Goal: Complete application form

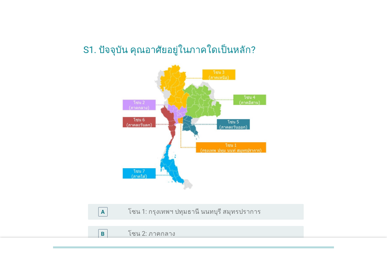
scroll to position [79, 0]
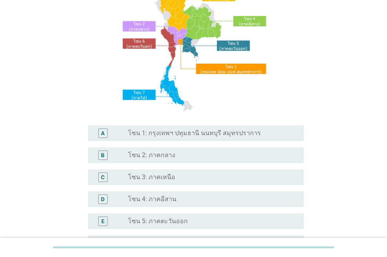
click at [192, 131] on label "โซน 1: กรุงเทพฯ ปทุมธานี นนทบุรี สมุทรปราการ" at bounding box center [194, 133] width 133 height 8
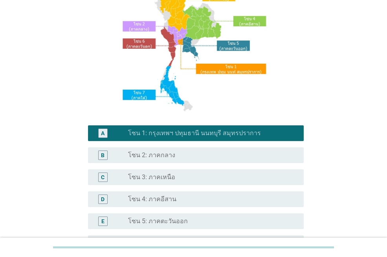
scroll to position [196, 0]
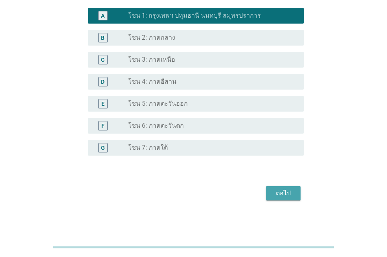
click at [289, 193] on div "ต่อไป" at bounding box center [284, 193] width 22 height 9
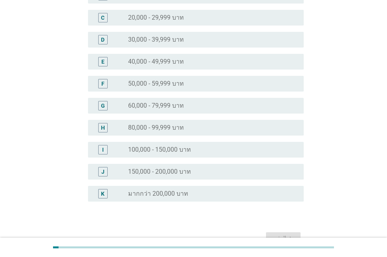
scroll to position [157, 0]
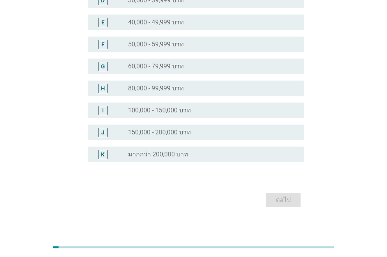
click at [165, 109] on label "100,000 - 150,000 บาท" at bounding box center [159, 111] width 63 height 8
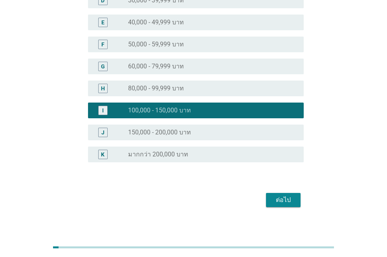
click at [283, 201] on div "ต่อไป" at bounding box center [284, 199] width 22 height 9
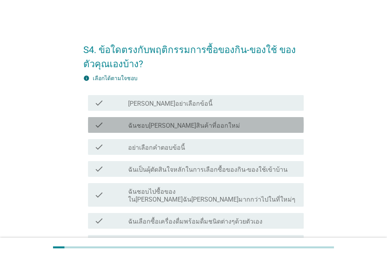
click at [199, 125] on label "ฉันชอบ[PERSON_NAME]สินค้าที่ออกใหม่" at bounding box center [184, 126] width 112 height 8
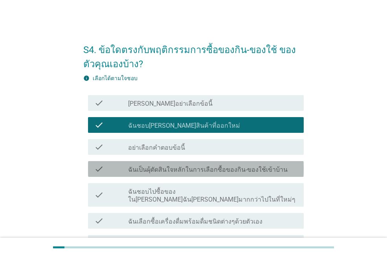
click at [221, 172] on label "ฉันเป็นผุ้ตัดสินใจหลักในการเลือกซื้อของกิน-ของใช้เข้าบ้าน" at bounding box center [208, 170] width 160 height 8
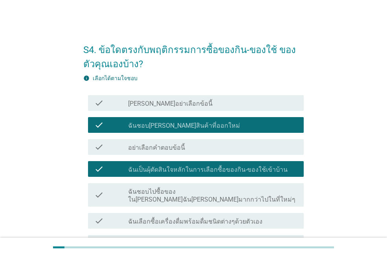
click at [233, 218] on label "ฉันเลือกซื้อเครื่องดื่มพร้อมดื่มชนิดต่างๆด้วยตัวเอง" at bounding box center [195, 222] width 134 height 8
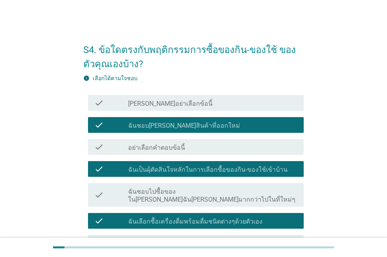
scroll to position [79, 0]
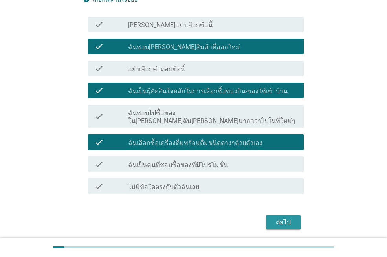
click at [286, 218] on div "ต่อไป" at bounding box center [284, 222] width 22 height 9
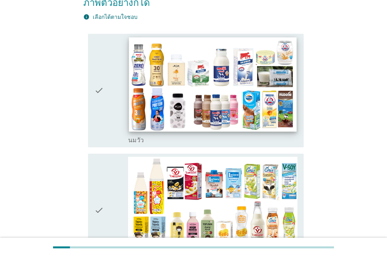
scroll to position [157, 0]
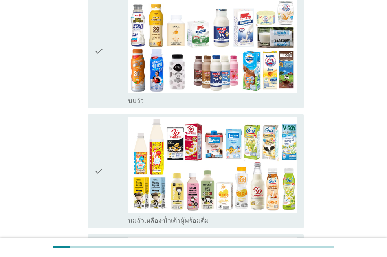
click at [103, 68] on icon "check" at bounding box center [98, 51] width 9 height 107
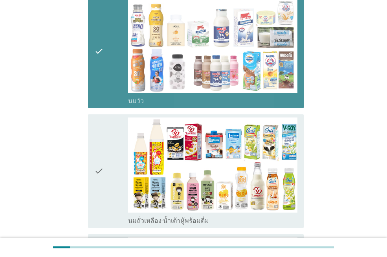
click at [99, 157] on icon "check" at bounding box center [98, 171] width 9 height 107
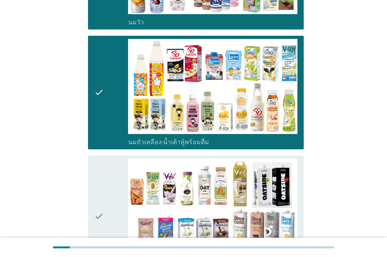
click at [106, 166] on div "check" at bounding box center [111, 216] width 34 height 115
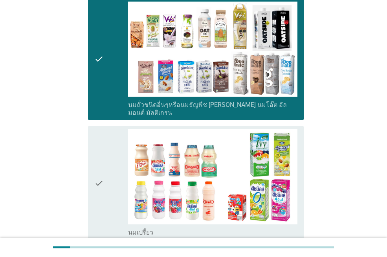
click at [107, 166] on div "check" at bounding box center [111, 182] width 34 height 107
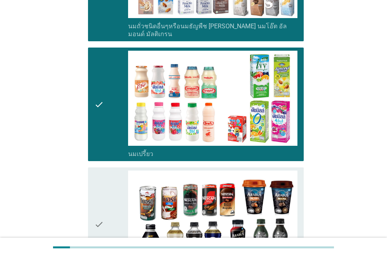
click at [107, 171] on div "check" at bounding box center [111, 224] width 34 height 107
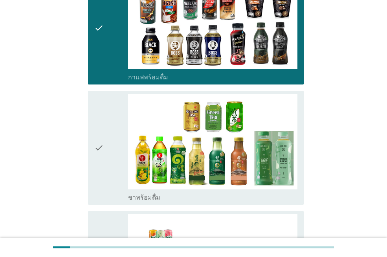
click at [106, 162] on div "check" at bounding box center [111, 147] width 34 height 107
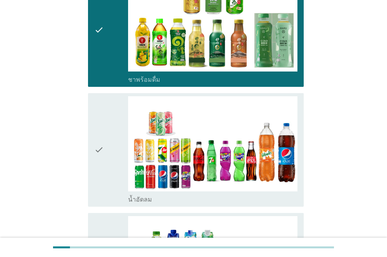
click at [106, 160] on div "check" at bounding box center [111, 149] width 34 height 107
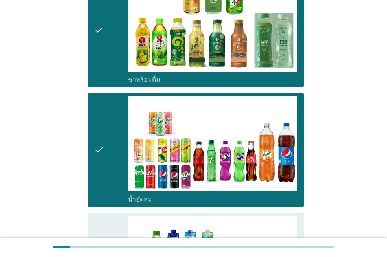
scroll to position [944, 0]
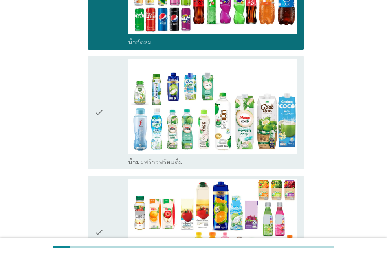
click at [107, 176] on div "check check_box_outline_blank น้ำผลไม้-น้ำผักผลไม้พร้อมดื่ม" at bounding box center [196, 233] width 216 height 114
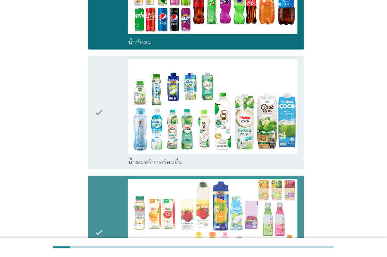
click at [110, 118] on div "check" at bounding box center [111, 112] width 34 height 107
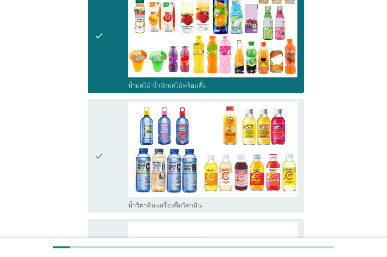
click at [108, 145] on div "check" at bounding box center [111, 155] width 34 height 107
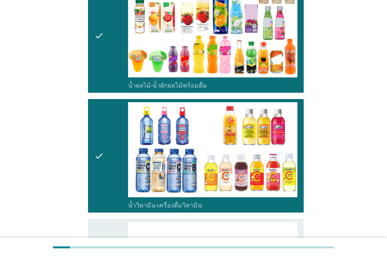
scroll to position [1180, 0]
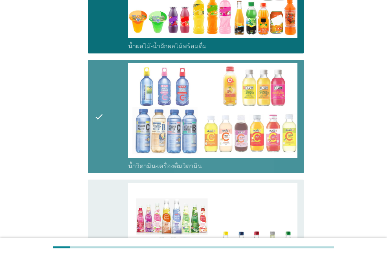
click at [108, 144] on div "check" at bounding box center [111, 116] width 34 height 107
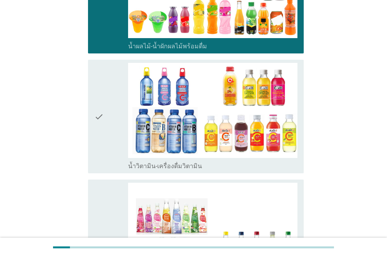
click at [108, 183] on div "check" at bounding box center [111, 240] width 34 height 115
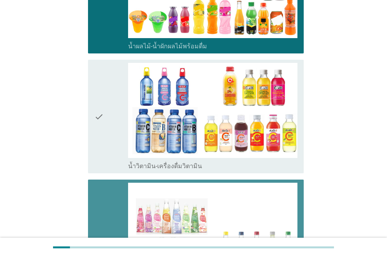
click at [104, 129] on div "check" at bounding box center [111, 116] width 34 height 107
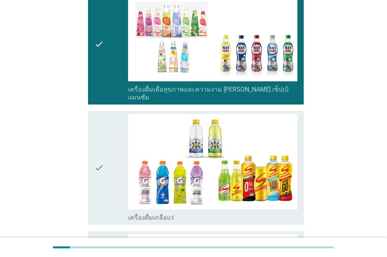
scroll to position [1416, 0]
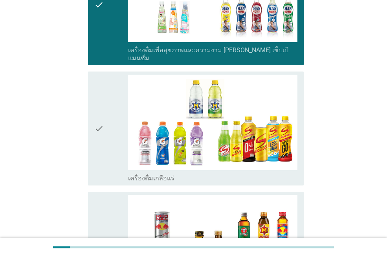
click at [109, 143] on div "check" at bounding box center [111, 128] width 34 height 107
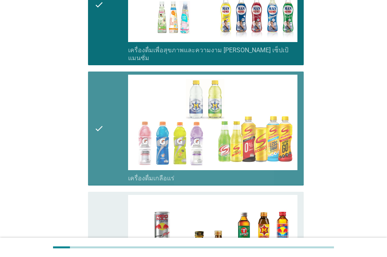
click at [109, 195] on div "check" at bounding box center [111, 248] width 34 height 107
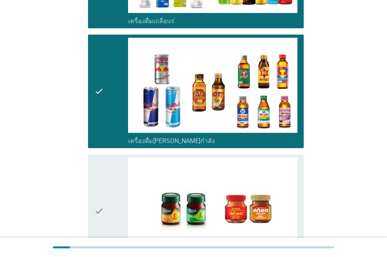
click at [109, 180] on div "check" at bounding box center [111, 211] width 34 height 107
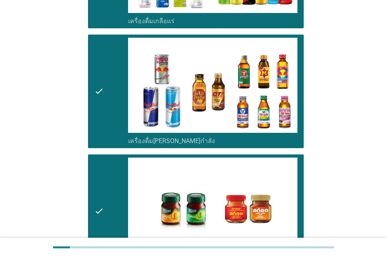
scroll to position [1668, 0]
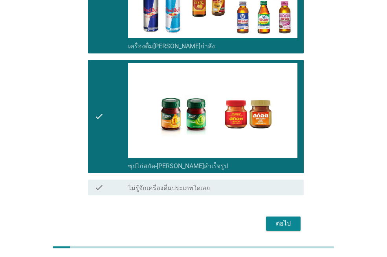
click at [282, 219] on div "ต่อไป" at bounding box center [284, 223] width 22 height 9
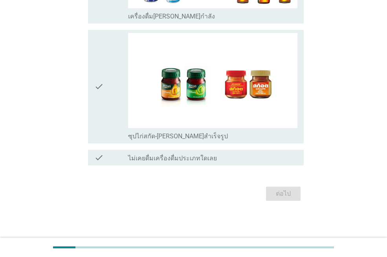
scroll to position [0, 0]
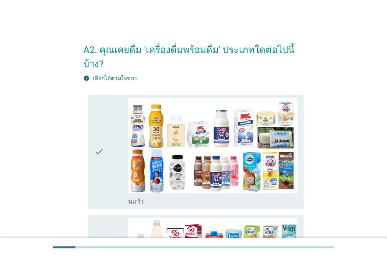
click at [107, 155] on div "check" at bounding box center [111, 151] width 34 height 107
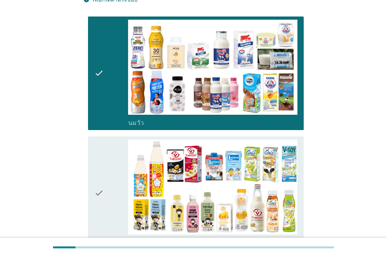
click at [107, 155] on div "check" at bounding box center [111, 193] width 34 height 107
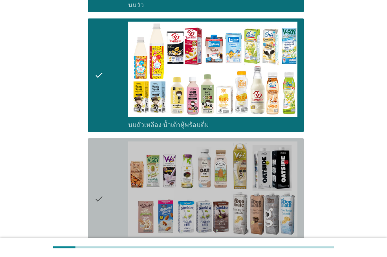
click at [107, 155] on div "check" at bounding box center [111, 199] width 34 height 115
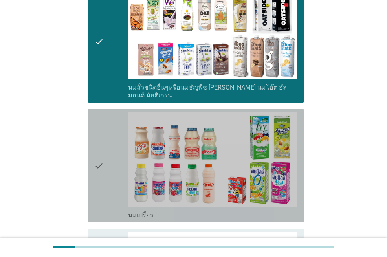
click at [107, 155] on div "check" at bounding box center [111, 165] width 34 height 107
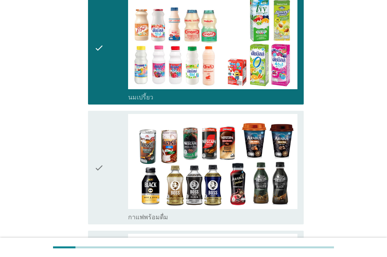
click at [108, 154] on div "check" at bounding box center [111, 167] width 34 height 107
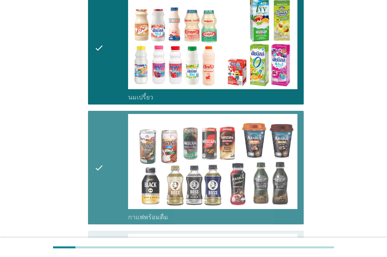
scroll to position [629, 0]
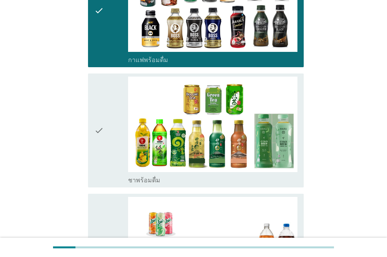
click at [108, 154] on div "check" at bounding box center [111, 130] width 34 height 107
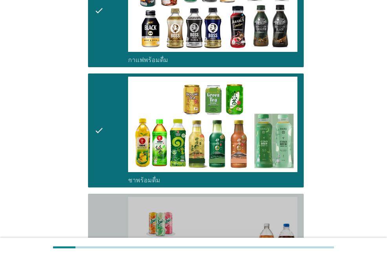
click at [115, 197] on div "check" at bounding box center [111, 250] width 34 height 107
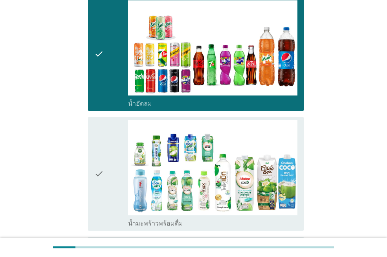
click at [110, 161] on div "check" at bounding box center [111, 173] width 34 height 107
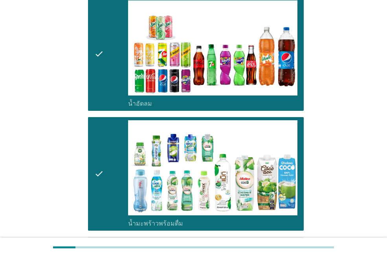
scroll to position [983, 0]
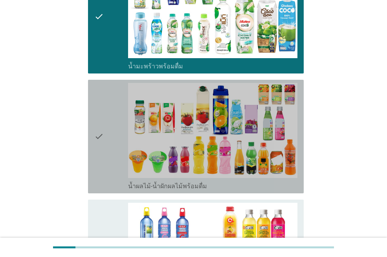
click at [110, 151] on div "check" at bounding box center [111, 136] width 34 height 107
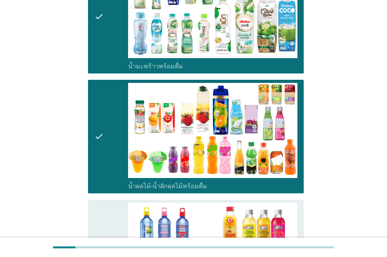
click at [108, 203] on div "check" at bounding box center [111, 256] width 34 height 107
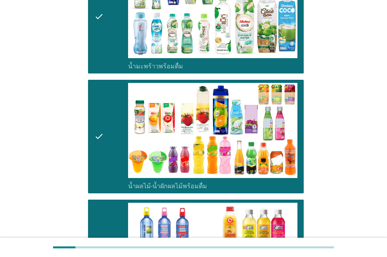
scroll to position [1180, 0]
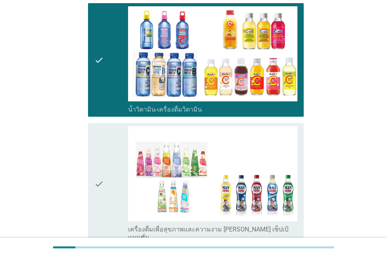
click at [107, 179] on div "check" at bounding box center [111, 183] width 34 height 115
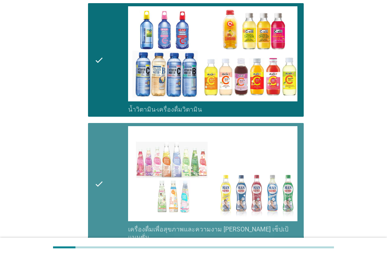
click at [107, 175] on div "check" at bounding box center [111, 183] width 34 height 115
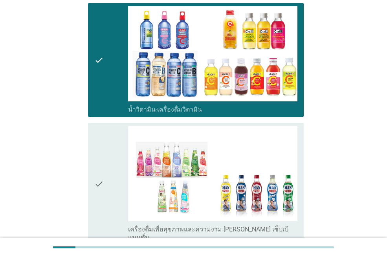
click at [107, 174] on div "check" at bounding box center [111, 183] width 34 height 115
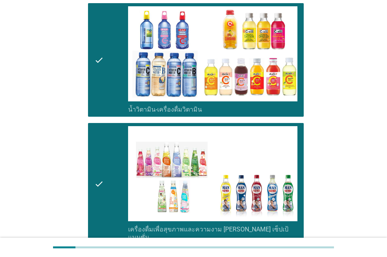
scroll to position [1337, 0]
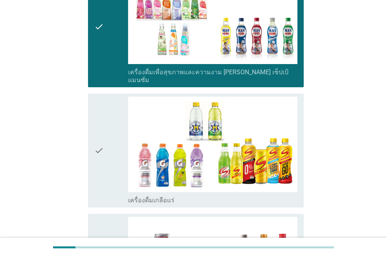
click at [107, 171] on div "check" at bounding box center [111, 150] width 34 height 107
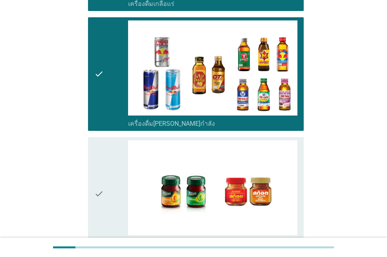
scroll to position [1573, 0]
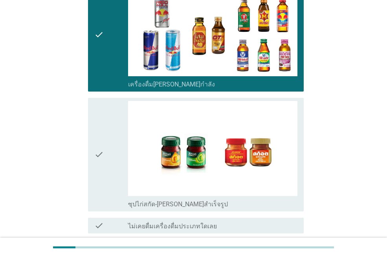
click at [111, 145] on div "check" at bounding box center [111, 154] width 34 height 107
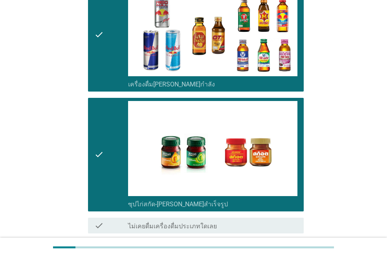
click at [279, 257] on div "ต่อไป" at bounding box center [284, 261] width 22 height 9
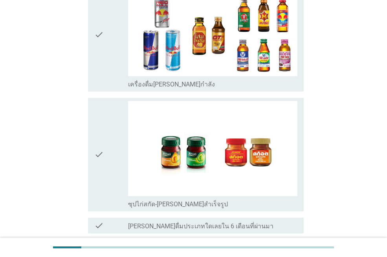
scroll to position [0, 0]
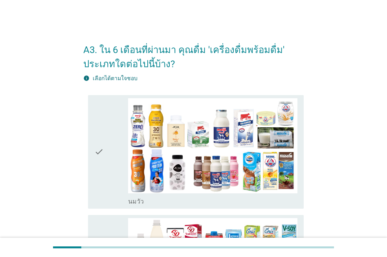
click at [118, 161] on div "check" at bounding box center [111, 151] width 34 height 107
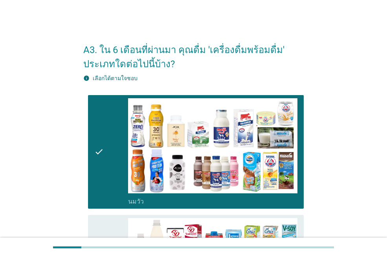
scroll to position [157, 0]
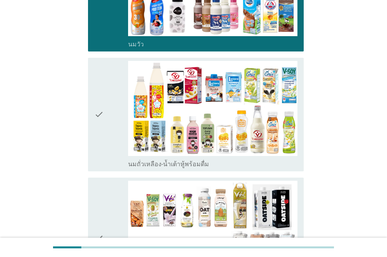
click at [105, 126] on div "check" at bounding box center [111, 114] width 34 height 107
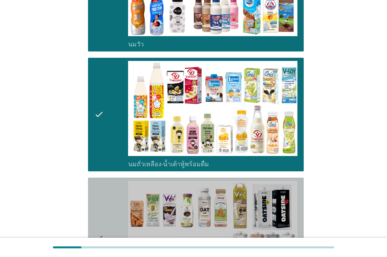
click at [105, 195] on div "check" at bounding box center [111, 238] width 34 height 115
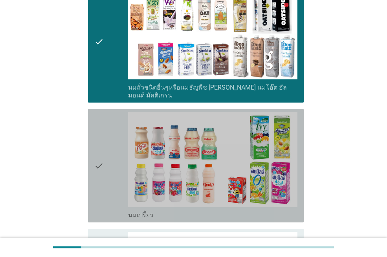
click at [102, 172] on icon "check" at bounding box center [98, 165] width 9 height 107
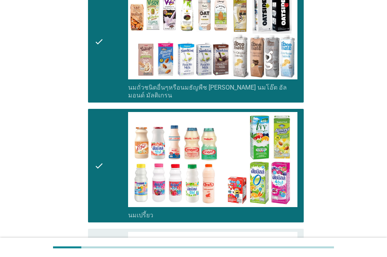
scroll to position [511, 0]
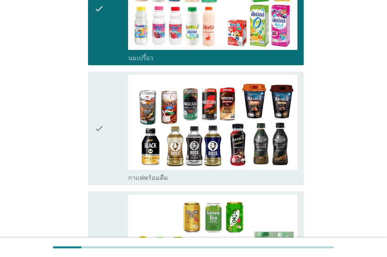
click at [110, 134] on div "check" at bounding box center [111, 128] width 34 height 107
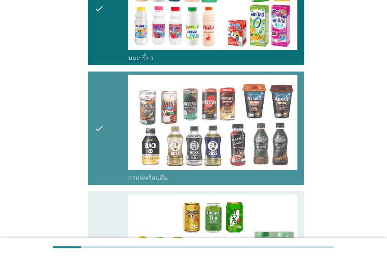
click at [116, 201] on div "check" at bounding box center [111, 248] width 34 height 107
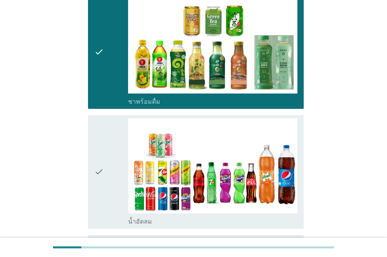
scroll to position [747, 0]
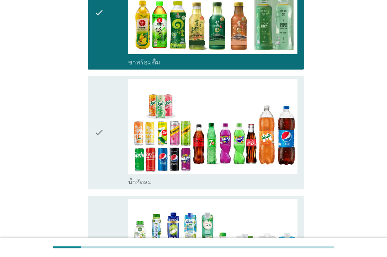
click at [111, 152] on div "check" at bounding box center [111, 132] width 34 height 107
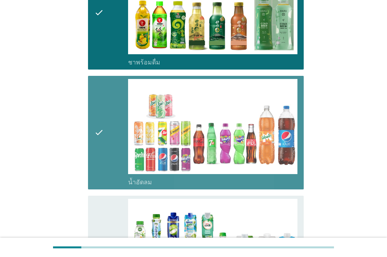
click at [103, 219] on icon "check" at bounding box center [98, 252] width 9 height 107
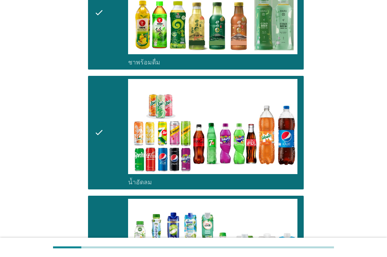
scroll to position [983, 0]
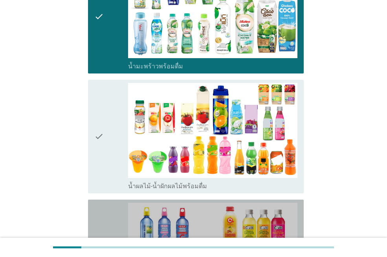
click at [107, 203] on div "check" at bounding box center [111, 256] width 34 height 107
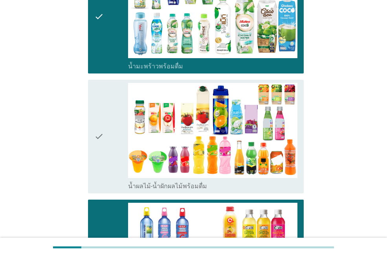
click at [109, 155] on div "check" at bounding box center [111, 136] width 34 height 107
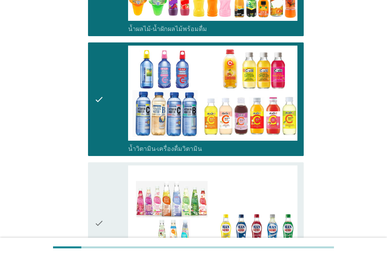
click at [108, 171] on div "check" at bounding box center [111, 223] width 34 height 115
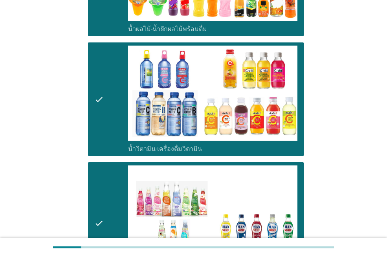
scroll to position [1376, 0]
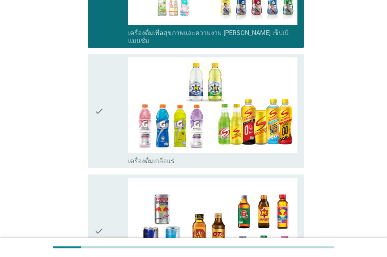
click at [113, 132] on div "check" at bounding box center [111, 110] width 34 height 107
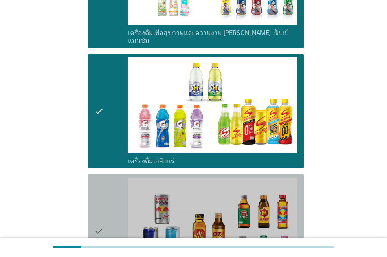
click at [105, 193] on div "check" at bounding box center [111, 231] width 34 height 107
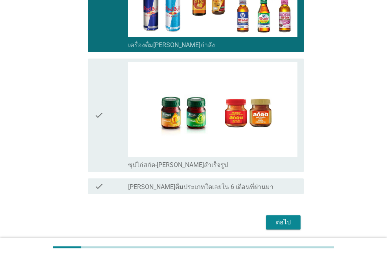
scroll to position [1625, 0]
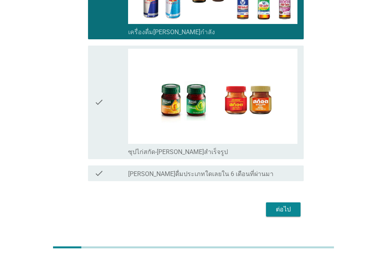
click at [110, 122] on div "check" at bounding box center [111, 102] width 34 height 107
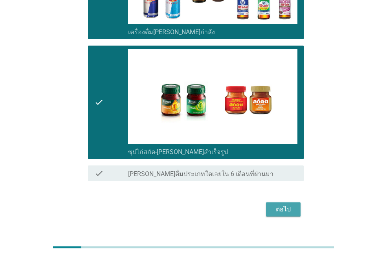
click at [282, 205] on div "ต่อไป" at bounding box center [284, 209] width 22 height 9
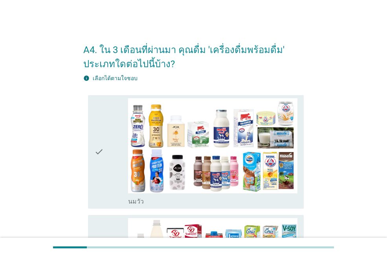
click at [105, 162] on div "check" at bounding box center [111, 151] width 34 height 107
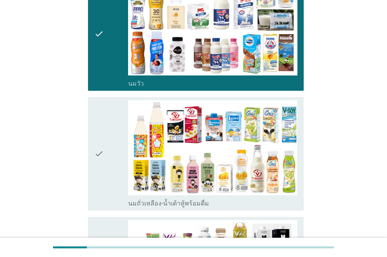
click at [102, 157] on icon "check" at bounding box center [98, 153] width 9 height 107
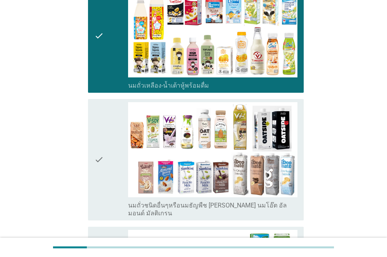
click at [108, 164] on div "check" at bounding box center [111, 159] width 34 height 115
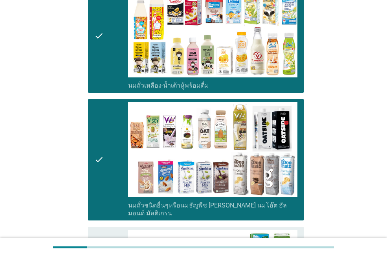
scroll to position [275, 0]
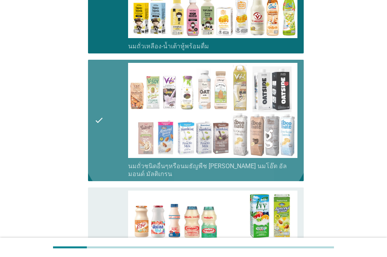
click at [105, 167] on div "check" at bounding box center [111, 120] width 34 height 115
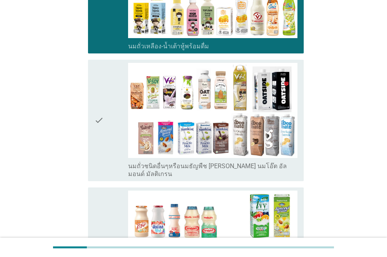
click at [105, 167] on div "check" at bounding box center [111, 120] width 34 height 115
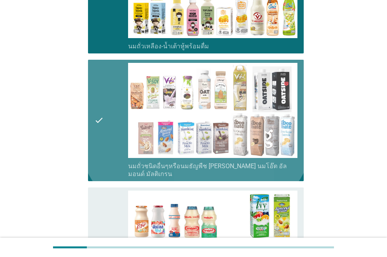
click at [112, 203] on div "check" at bounding box center [111, 244] width 34 height 107
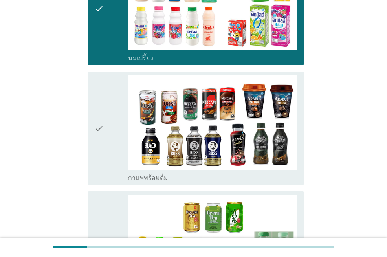
click at [107, 195] on div "check" at bounding box center [111, 248] width 34 height 107
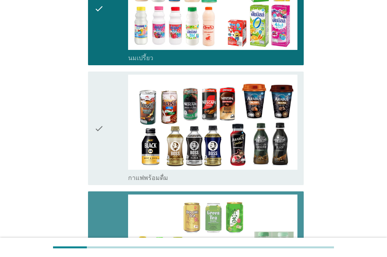
click at [98, 150] on icon "check" at bounding box center [98, 128] width 9 height 107
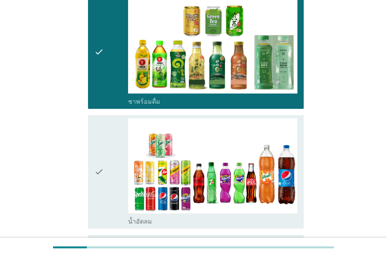
click at [101, 163] on icon "check" at bounding box center [98, 171] width 9 height 107
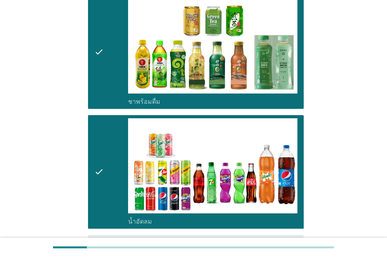
scroll to position [904, 0]
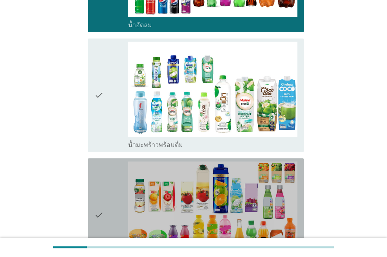
click at [102, 166] on icon "check" at bounding box center [98, 215] width 9 height 107
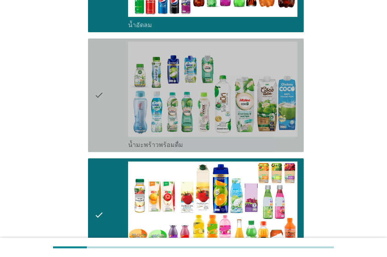
click at [102, 125] on icon "check" at bounding box center [98, 95] width 9 height 107
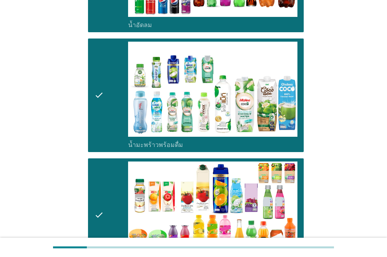
scroll to position [1140, 0]
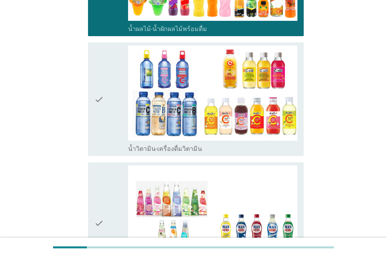
drag, startPoint x: 107, startPoint y: 181, endPoint x: 105, endPoint y: 164, distance: 16.6
click at [106, 180] on div "check" at bounding box center [111, 223] width 34 height 115
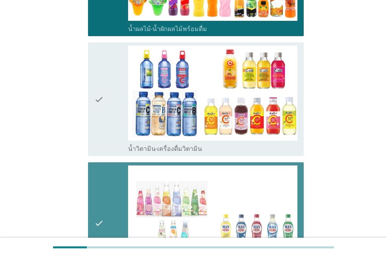
click at [100, 136] on icon "check" at bounding box center [98, 99] width 9 height 107
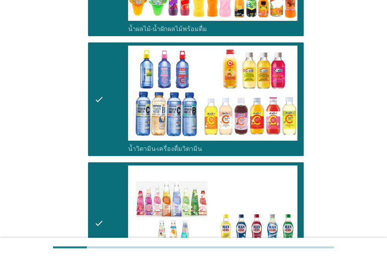
scroll to position [1376, 0]
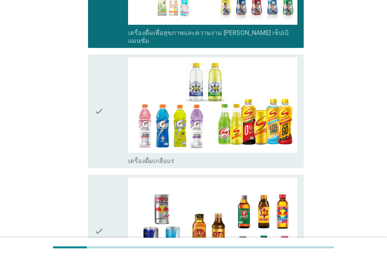
click at [106, 141] on div "check" at bounding box center [111, 110] width 34 height 107
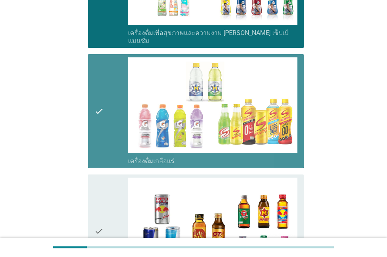
click at [111, 178] on div "check" at bounding box center [111, 231] width 34 height 107
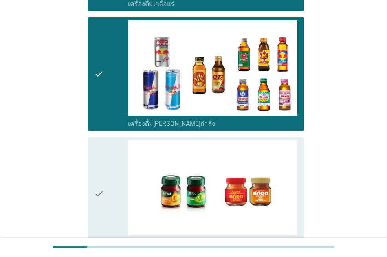
click at [106, 173] on div "check" at bounding box center [111, 193] width 34 height 107
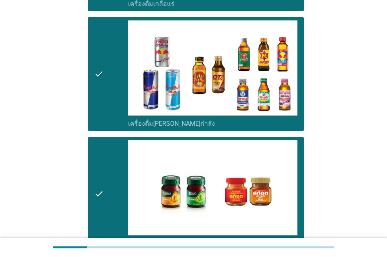
scroll to position [1625, 0]
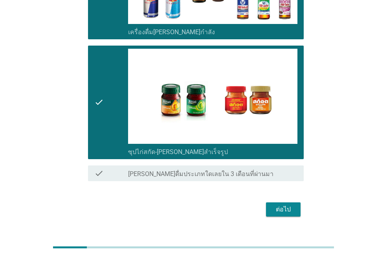
click at [287, 205] on div "ต่อไป" at bounding box center [284, 209] width 22 height 9
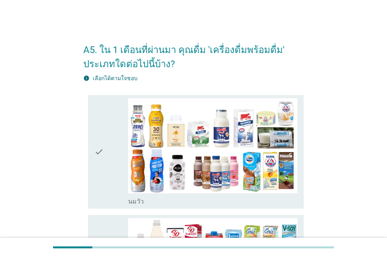
scroll to position [157, 0]
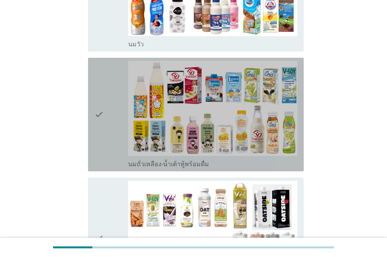
click at [104, 129] on icon "check" at bounding box center [98, 114] width 9 height 107
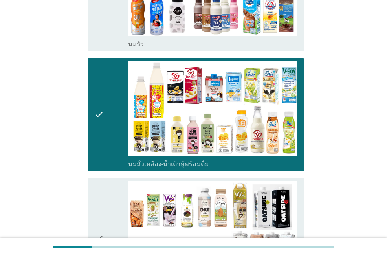
scroll to position [315, 0]
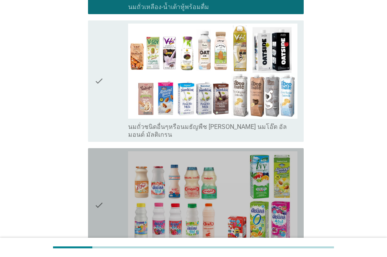
click at [116, 166] on div "check" at bounding box center [111, 204] width 34 height 107
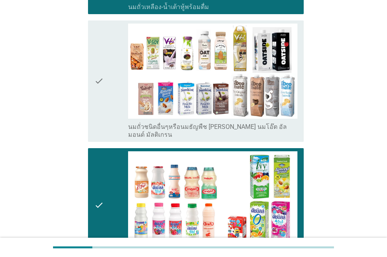
scroll to position [551, 0]
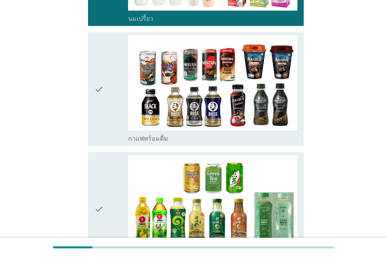
click at [102, 81] on icon "check" at bounding box center [98, 88] width 9 height 107
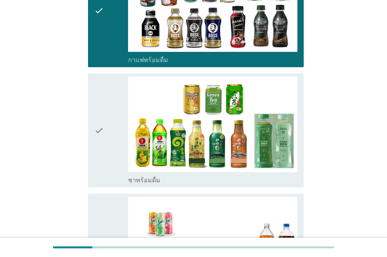
scroll to position [786, 0]
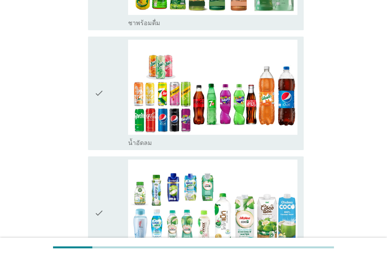
click at [112, 88] on div "check" at bounding box center [111, 93] width 34 height 107
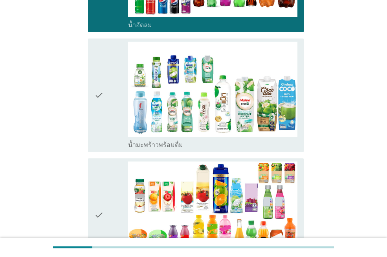
click at [114, 119] on div "check" at bounding box center [111, 95] width 34 height 107
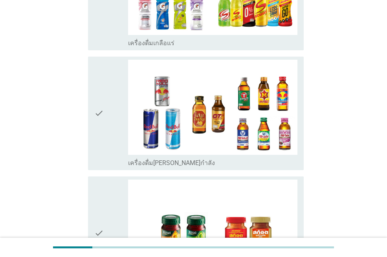
scroll to position [1612, 0]
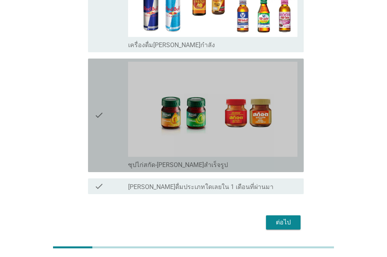
click at [108, 94] on div "check" at bounding box center [111, 115] width 34 height 107
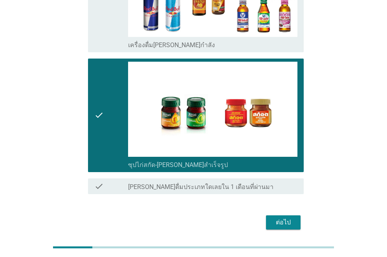
click at [282, 218] on div "ต่อไป" at bounding box center [284, 222] width 22 height 9
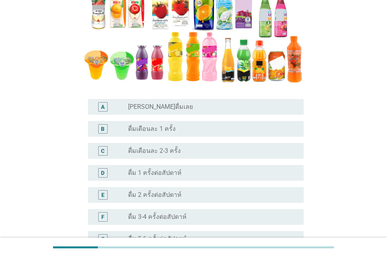
scroll to position [275, 0]
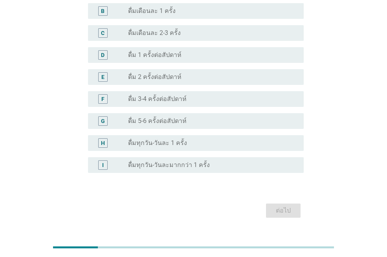
click at [169, 165] on label "ดื่มทุกวัน-วันละมากกว่า 1 ครั้ง" at bounding box center [169, 165] width 82 height 8
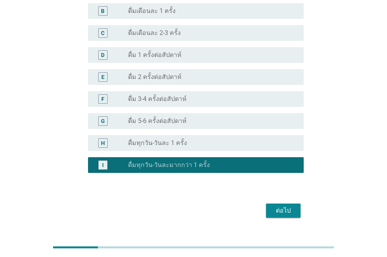
click at [278, 211] on div "ต่อไป" at bounding box center [284, 210] width 22 height 9
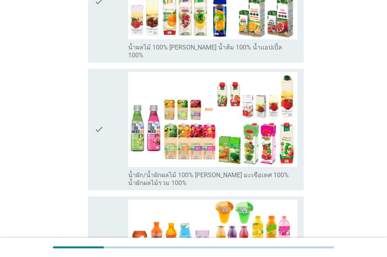
scroll to position [79, 0]
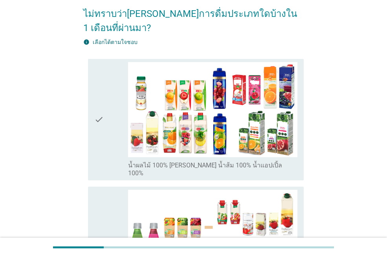
click at [97, 124] on icon "check" at bounding box center [98, 119] width 9 height 115
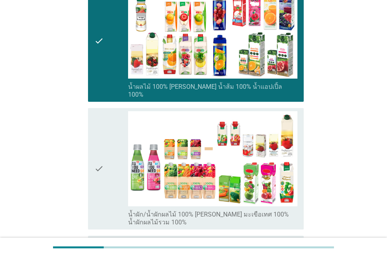
click at [101, 138] on icon "check" at bounding box center [98, 168] width 9 height 115
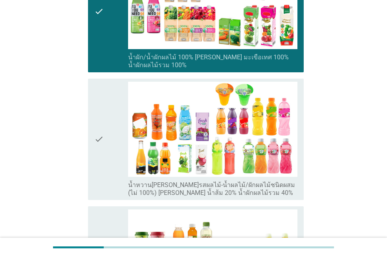
click at [103, 138] on icon "check" at bounding box center [98, 139] width 9 height 115
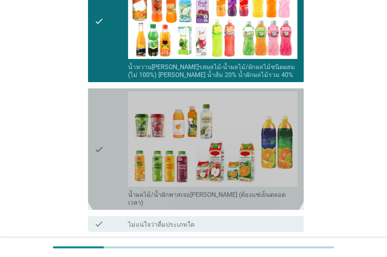
click at [103, 136] on icon "check" at bounding box center [98, 149] width 9 height 115
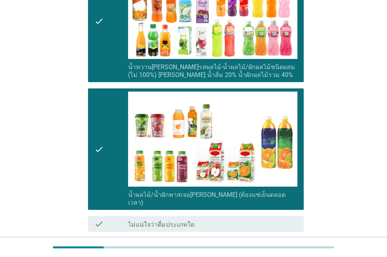
scroll to position [492, 0]
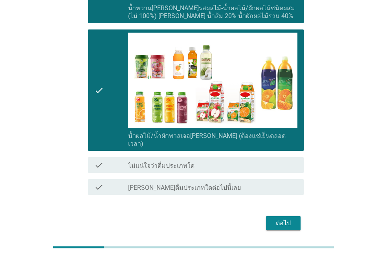
click at [279, 219] on div "ต่อไป" at bounding box center [284, 223] width 22 height 9
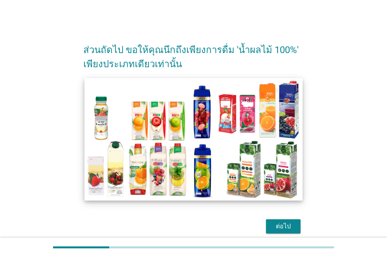
scroll to position [33, 0]
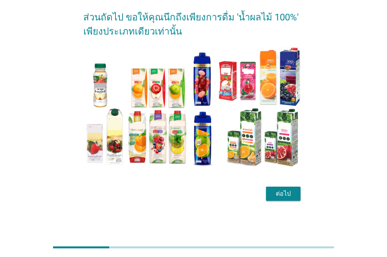
click at [285, 193] on div "ต่อไป" at bounding box center [284, 193] width 22 height 9
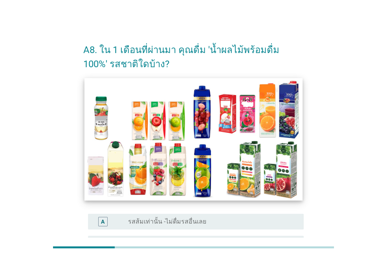
scroll to position [118, 0]
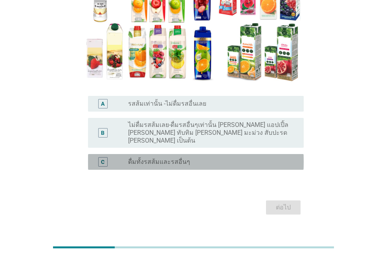
click at [193, 158] on div "radio_button_unchecked ดื่มทั้งรสส้มและรสอื่นๆ" at bounding box center [209, 162] width 163 height 8
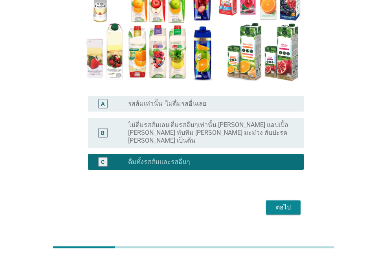
click at [289, 203] on div "ต่อไป" at bounding box center [284, 207] width 22 height 9
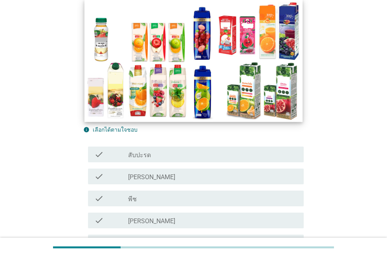
scroll to position [157, 0]
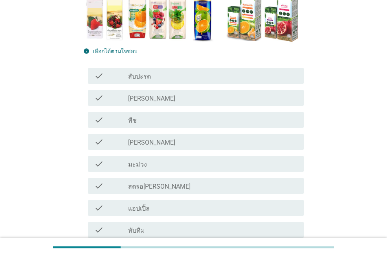
click at [164, 80] on div "check_box_outline_blank สับปะรด" at bounding box center [212, 75] width 169 height 9
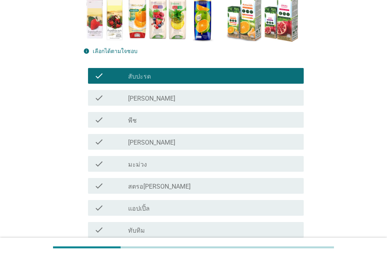
click at [170, 140] on div "check_box_outline_blank [PERSON_NAME]" at bounding box center [212, 141] width 169 height 9
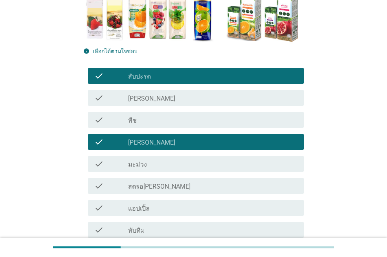
click at [179, 187] on div "check_box_outline_blank สตรอ[PERSON_NAME]" at bounding box center [212, 185] width 169 height 9
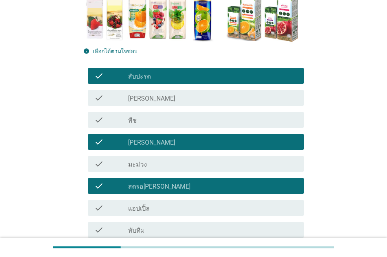
click at [180, 207] on div "check_box_outline_blank แอปเปิ้ล" at bounding box center [212, 207] width 169 height 9
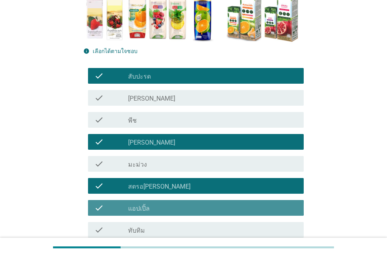
scroll to position [236, 0]
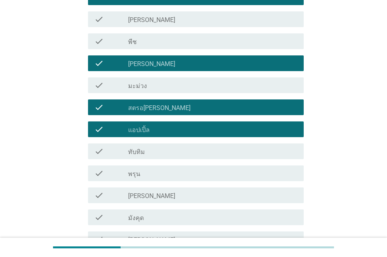
click at [169, 151] on div "check_box_outline_blank ทับทิม" at bounding box center [212, 151] width 169 height 9
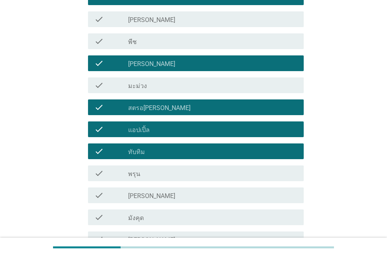
click at [173, 177] on div "check_box_outline_blank พรุน" at bounding box center [212, 173] width 169 height 9
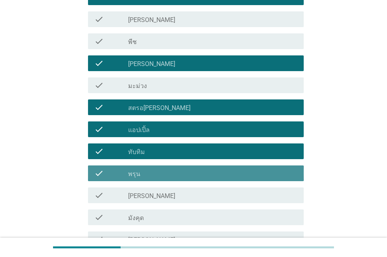
click at [175, 198] on div "check_box_outline_blank [PERSON_NAME]" at bounding box center [212, 195] width 169 height 9
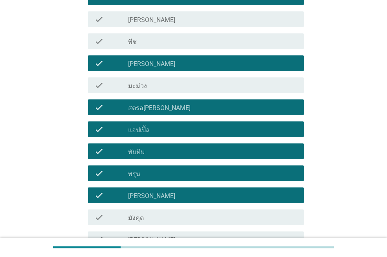
scroll to position [354, 0]
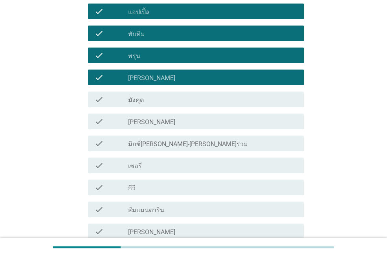
click at [201, 144] on div "check_box_outline_blank มิกซ์[PERSON_NAME]-[PERSON_NAME]รวม" at bounding box center [212, 143] width 169 height 9
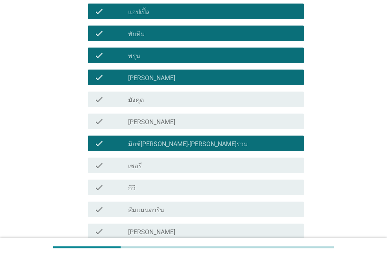
click at [203, 166] on div "check_box_outline_blank เชอรี่" at bounding box center [212, 165] width 169 height 9
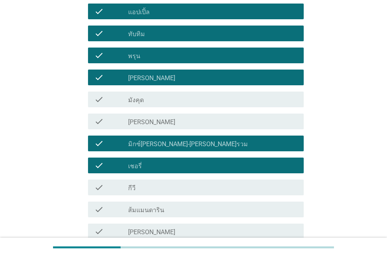
click at [201, 193] on div "check check_box_outline_blank กีวี" at bounding box center [196, 188] width 216 height 16
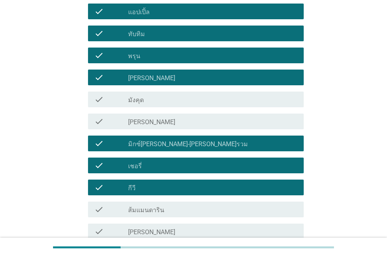
scroll to position [472, 0]
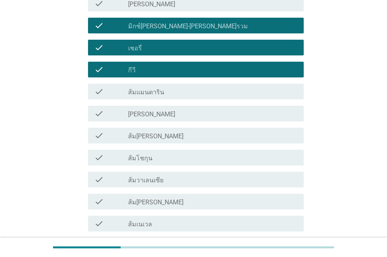
click at [177, 151] on div "check check_box_outline_blank ส้มโชกุน" at bounding box center [196, 158] width 216 height 16
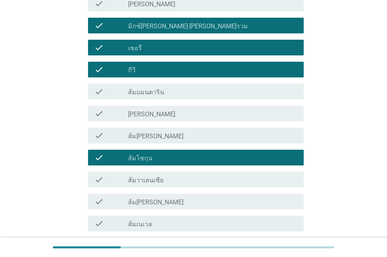
click at [171, 137] on div "check_box_outline_blank ส้ม[PERSON_NAME]" at bounding box center [212, 135] width 169 height 9
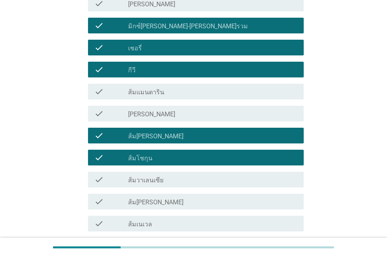
click at [172, 93] on div "check_box_outline_blank ส้มแมนดาริน" at bounding box center [212, 91] width 169 height 9
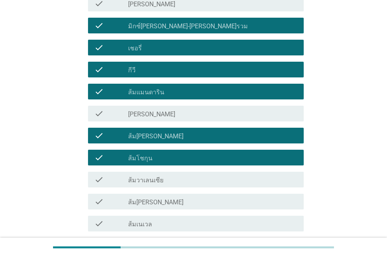
click at [192, 180] on div "check_box_outline_blank ส้มวาเลนเซีย" at bounding box center [212, 179] width 169 height 9
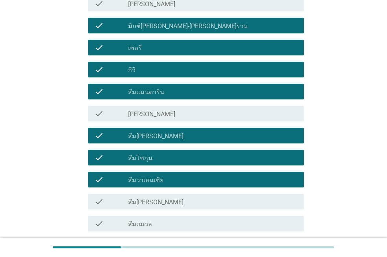
click at [195, 198] on div "check_box_outline_blank ส้ม[PERSON_NAME]" at bounding box center [212, 201] width 169 height 9
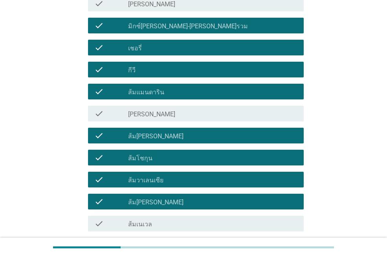
scroll to position [551, 0]
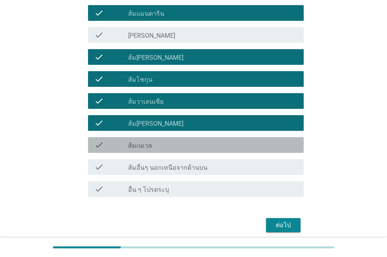
click at [139, 143] on label "ส้มเนเวล" at bounding box center [140, 146] width 24 height 8
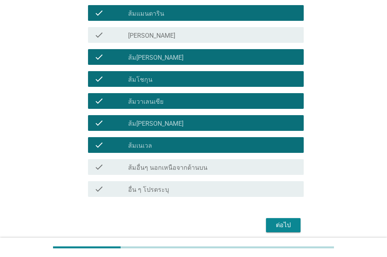
click at [281, 224] on div "ต่อไป" at bounding box center [284, 225] width 22 height 9
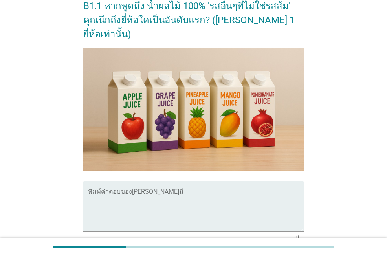
scroll to position [197, 0]
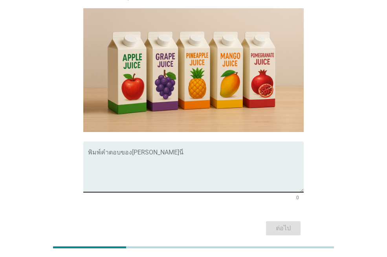
click at [101, 151] on textarea "พิมพ์คำตอบของคุณ ที่นี่" at bounding box center [196, 171] width 216 height 41
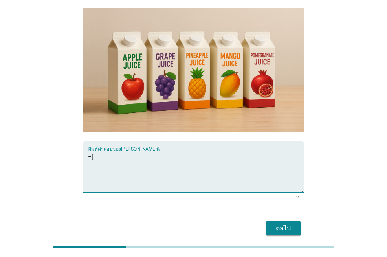
type textarea "="
type textarea "ชบา"
click at [281, 224] on div "ต่อไป" at bounding box center [284, 228] width 22 height 9
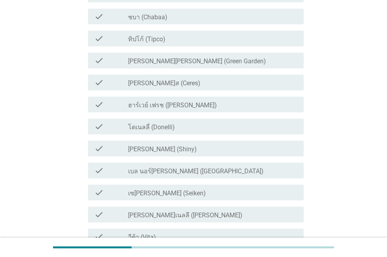
scroll to position [0, 0]
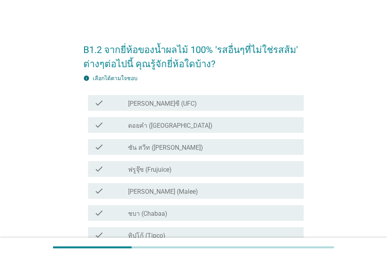
click at [181, 107] on div "check_box_outline_blank [PERSON_NAME]ซี (UFC)" at bounding box center [212, 102] width 169 height 9
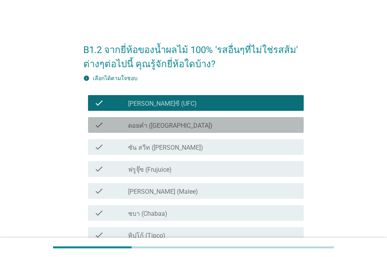
click at [191, 125] on div "check_box_outline_blank ดอยคำ (Doi-Khham)" at bounding box center [212, 124] width 169 height 9
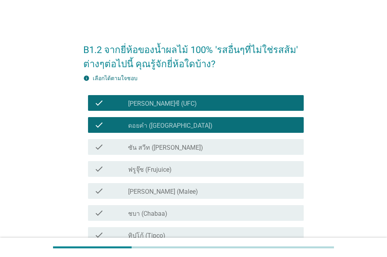
click at [197, 147] on div "check_box_outline_blank ซัน สวีท (Sun sweet)" at bounding box center [212, 146] width 169 height 9
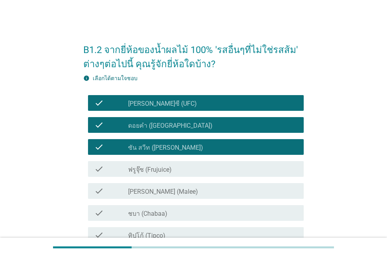
click at [202, 170] on div "check_box_outline_blank ฟรูจุ๊ซ (Frujuice)" at bounding box center [212, 168] width 169 height 9
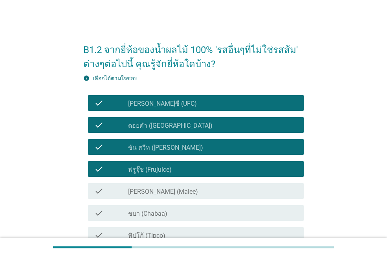
scroll to position [79, 0]
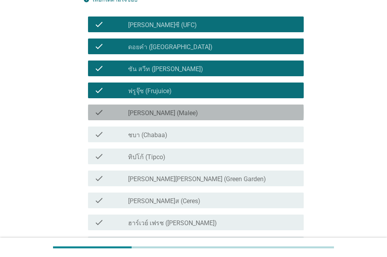
click at [177, 112] on div "check_box_outline_blank [PERSON_NAME] (Malee)" at bounding box center [212, 112] width 169 height 9
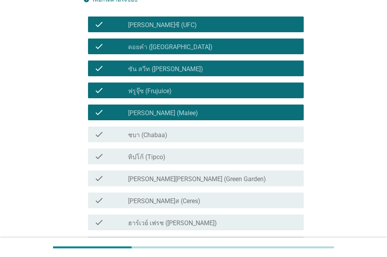
click at [186, 139] on div "check check_box_outline_blank ชบา (Chabaa)" at bounding box center [196, 135] width 216 height 16
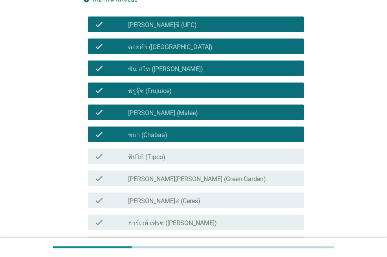
click at [192, 161] on div "check check_box_outline_blank ทิปโก้ (Tipco)" at bounding box center [196, 157] width 216 height 16
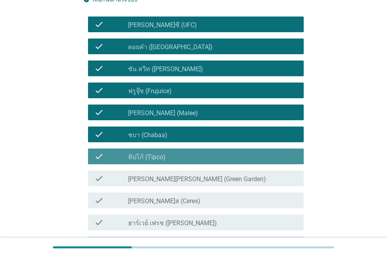
click at [199, 175] on div "check_box_outline_blank [PERSON_NAME][PERSON_NAME] (Green Garden)" at bounding box center [212, 178] width 169 height 9
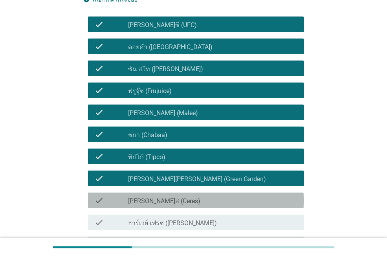
click at [201, 202] on div "check_box_outline_blank [PERSON_NAME]ส (Ceres)" at bounding box center [212, 200] width 169 height 9
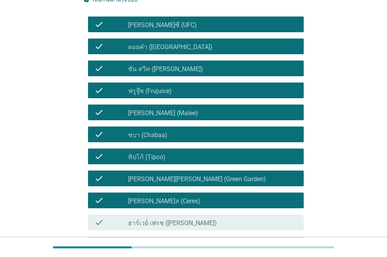
scroll to position [197, 0]
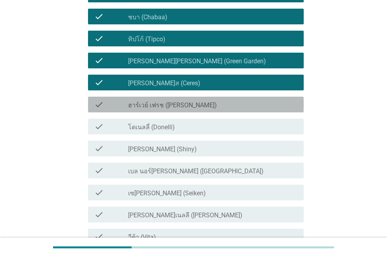
click at [182, 102] on label "ฮาร์เวย์ เฟรช ([PERSON_NAME])" at bounding box center [172, 105] width 89 height 8
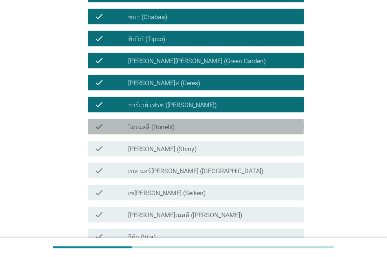
click at [195, 126] on div "check_box_outline_blank โดเนลลี่ (Donelli)" at bounding box center [212, 126] width 169 height 9
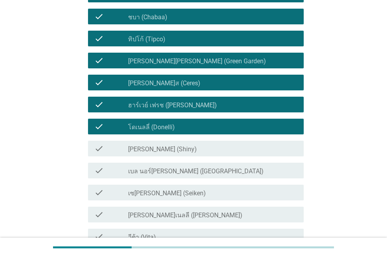
click at [203, 152] on div "check_box_outline_blank [PERSON_NAME] (Shiny)" at bounding box center [212, 148] width 169 height 9
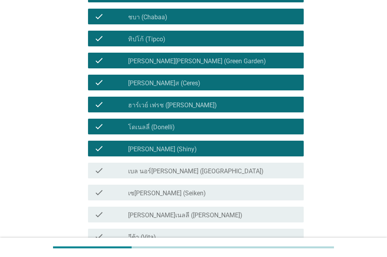
click at [204, 171] on label "เบล นอร์[PERSON_NAME] ([GEOGRAPHIC_DATA])" at bounding box center [196, 172] width 136 height 8
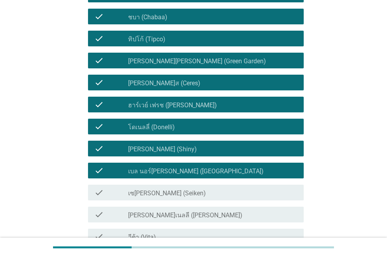
click at [206, 192] on div "check_box_outline_blank เซ[PERSON_NAME] (Seiken)" at bounding box center [212, 192] width 169 height 9
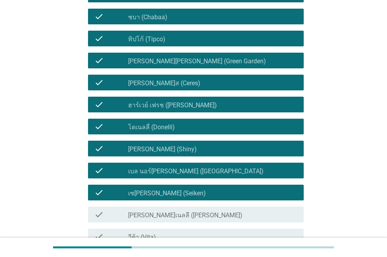
scroll to position [236, 0]
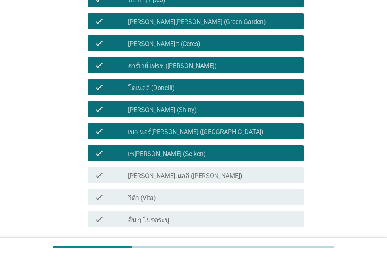
click at [201, 168] on div "check check_box_outline_blank [PERSON_NAME]เนลลี ([PERSON_NAME])" at bounding box center [193, 175] width 221 height 22
click at [204, 187] on div "check check_box_outline_blank วีต้า (Vita)" at bounding box center [193, 197] width 221 height 22
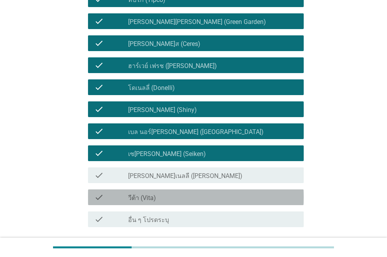
drag, startPoint x: 205, startPoint y: 203, endPoint x: 203, endPoint y: 199, distance: 5.1
click at [205, 203] on div "check check_box_outline_blank วีต้า (Vita)" at bounding box center [196, 198] width 216 height 16
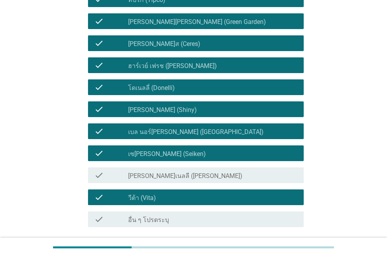
click at [203, 172] on div "check_box_outline_blank [PERSON_NAME]เนลลี ([PERSON_NAME])" at bounding box center [212, 175] width 169 height 9
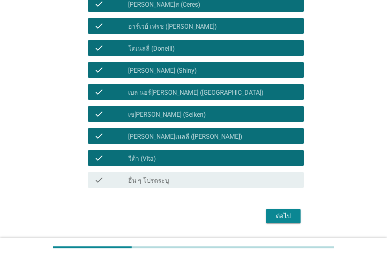
scroll to position [298, 0]
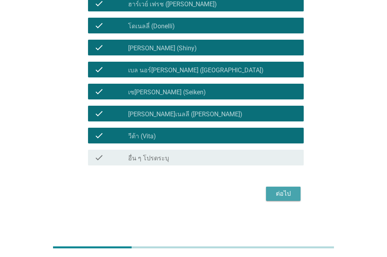
click at [289, 194] on div "ต่อไป" at bounding box center [284, 193] width 22 height 9
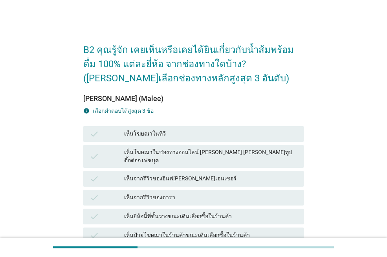
scroll to position [39, 0]
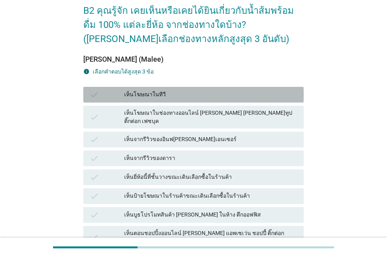
click at [157, 96] on div "เห็นโฆษณาในทีวี" at bounding box center [210, 94] width 173 height 9
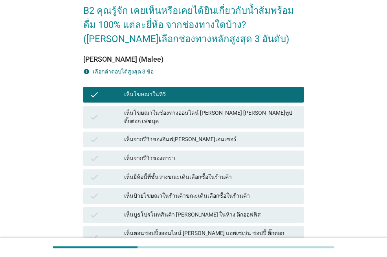
click at [221, 111] on div "เห็นโฆษณาในช่องทางออนไลน์ [PERSON_NAME] [PERSON_NAME]ทูป ติ๊กต่อก เฟซบุค" at bounding box center [210, 117] width 173 height 17
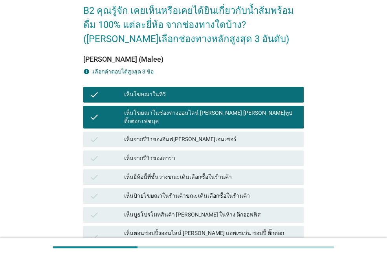
click at [233, 154] on div "เห็นจากรีวิวของดารา" at bounding box center [210, 158] width 173 height 9
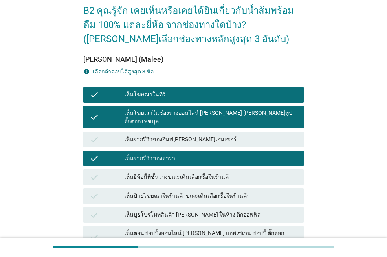
scroll to position [215, 0]
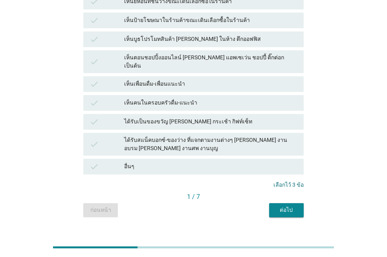
click at [291, 206] on div "ต่อไป" at bounding box center [287, 210] width 22 height 8
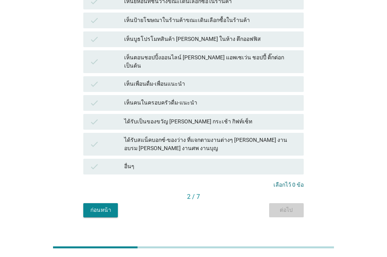
scroll to position [0, 0]
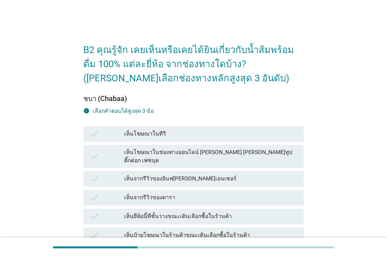
click at [147, 135] on div "เห็นโฆษณาในทีวี" at bounding box center [210, 133] width 173 height 9
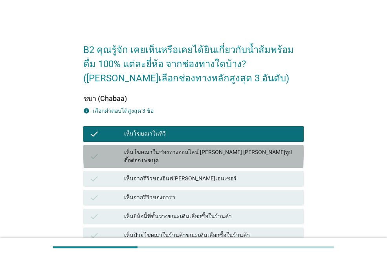
click at [158, 153] on div "เห็นโฆษณาในช่องทางออนไลน์ [PERSON_NAME] [PERSON_NAME]ทูป ติ๊กต่อก เฟซบุค" at bounding box center [210, 156] width 173 height 17
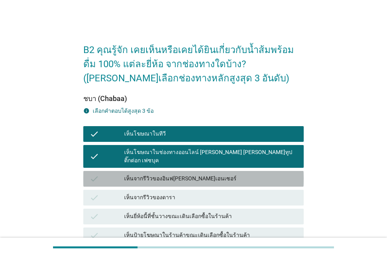
click at [166, 174] on div "เห็นจากรีวิวของอินฟ[PERSON_NAME]เอนเซอร์" at bounding box center [210, 178] width 173 height 9
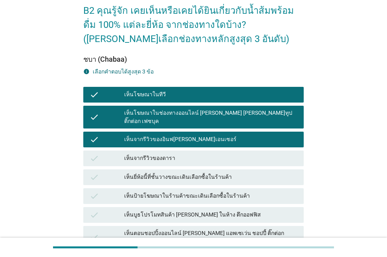
scroll to position [215, 0]
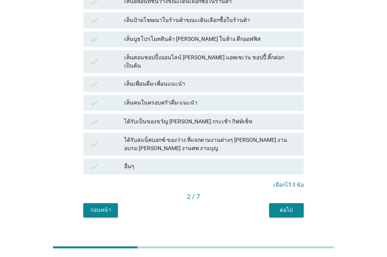
click at [295, 203] on button "ต่อไป" at bounding box center [286, 210] width 35 height 14
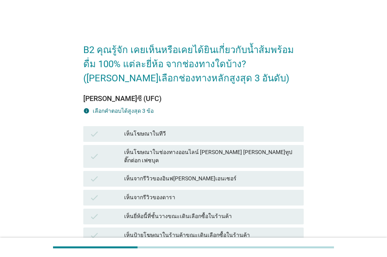
click at [175, 135] on div "เห็นโฆษณาในทีวี" at bounding box center [210, 133] width 173 height 9
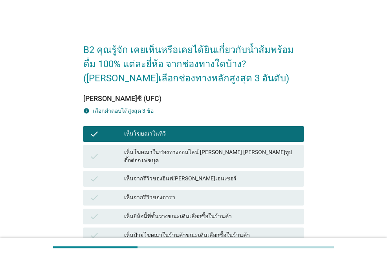
click at [182, 155] on div "เห็นโฆษณาในช่องทางออนไลน์ [PERSON_NAME] [PERSON_NAME]ทูป ติ๊กต่อก เฟซบุค" at bounding box center [210, 156] width 173 height 17
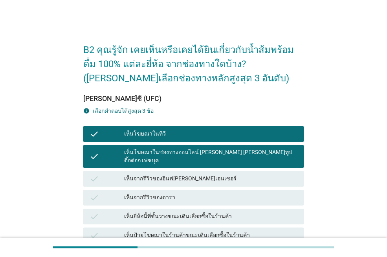
scroll to position [157, 0]
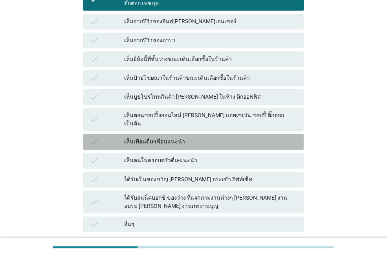
click at [175, 137] on div "เห็นเพื่อนดื่ม-เพื่อนแนะนำ" at bounding box center [210, 141] width 173 height 9
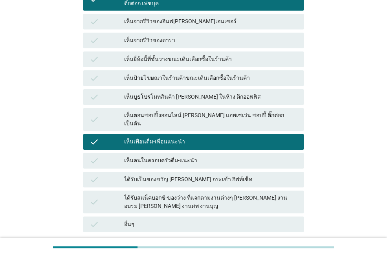
scroll to position [197, 0]
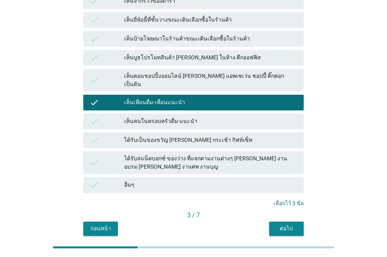
click at [280, 222] on button "ต่อไป" at bounding box center [286, 229] width 35 height 14
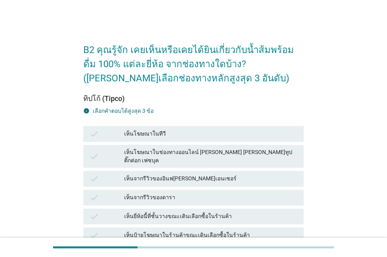
click at [158, 138] on div "เห็นโฆษณาในทีวี" at bounding box center [210, 133] width 173 height 9
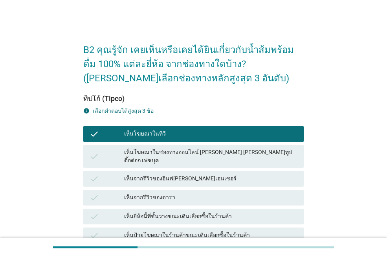
click at [158, 193] on div "เห็นจากรีวิวของดารา" at bounding box center [210, 197] width 173 height 9
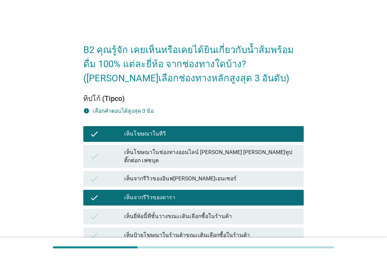
scroll to position [197, 0]
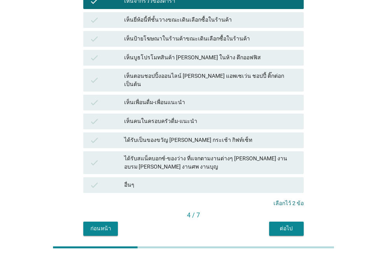
click at [212, 72] on div "เห็นตอนชอปปิ้งออนไลน์ [PERSON_NAME] แอพเซเว่น ชอปปี้ ติ๊กต่อก เป็นต้น" at bounding box center [210, 80] width 173 height 17
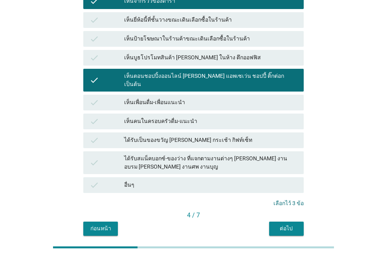
click at [289, 225] on div "ต่อไป" at bounding box center [287, 229] width 22 height 8
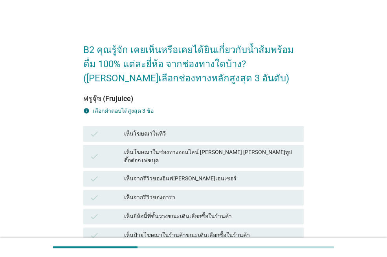
click at [141, 127] on div "check เห็นโฆษณาในทีวี" at bounding box center [193, 134] width 221 height 16
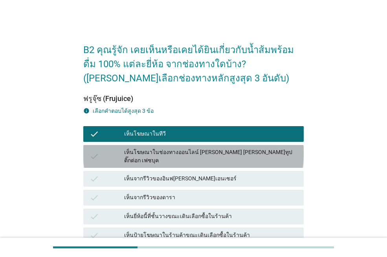
click at [151, 152] on div "เห็นโฆษณาในช่องทางออนไลน์ [PERSON_NAME] [PERSON_NAME]ทูป ติ๊กต่อก เฟซบุค" at bounding box center [210, 156] width 173 height 17
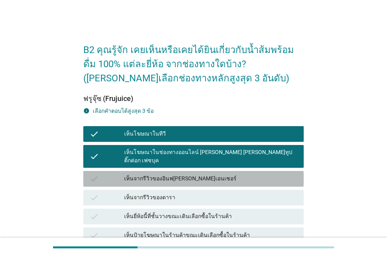
click at [165, 174] on div "เห็นจากรีวิวของอินฟ[PERSON_NAME]เอนเซอร์" at bounding box center [210, 178] width 173 height 9
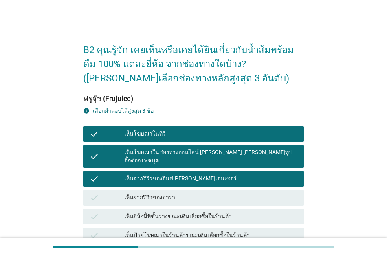
scroll to position [215, 0]
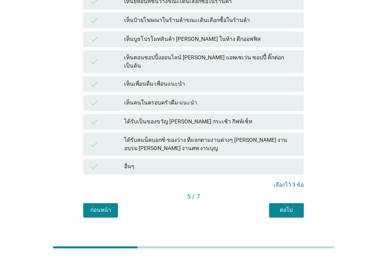
click at [282, 203] on button "ต่อไป" at bounding box center [286, 210] width 35 height 14
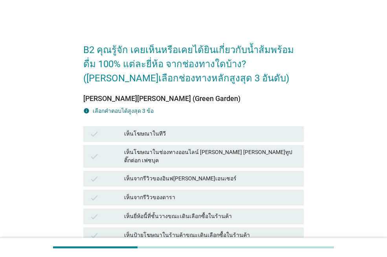
click at [186, 143] on div "check เห็นโฆษณาในทีวี" at bounding box center [194, 134] width 224 height 19
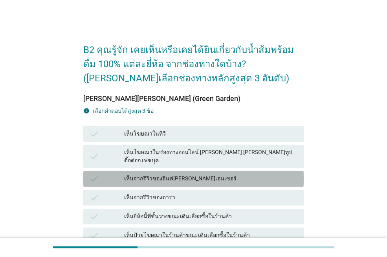
click at [185, 174] on div "เห็นจากรีวิวของอินฟ[PERSON_NAME]เอนเซอร์" at bounding box center [210, 178] width 173 height 9
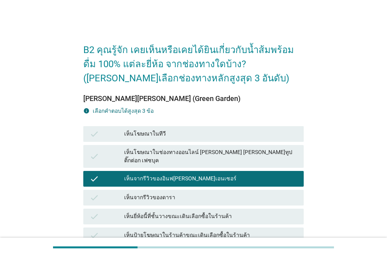
click at [179, 138] on div "เห็นโฆษณาในทีวี" at bounding box center [210, 133] width 173 height 9
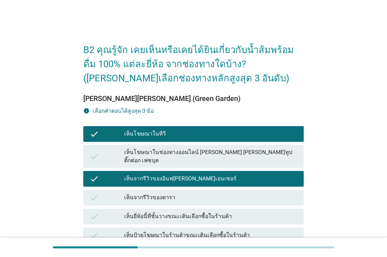
scroll to position [157, 0]
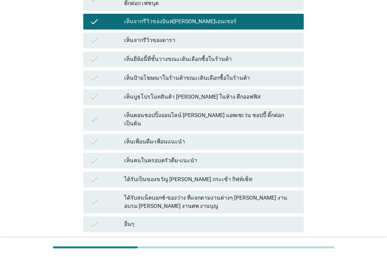
click at [182, 111] on div "เห็นตอนชอปปิ้งออนไลน์ [PERSON_NAME] แอพเซเว่น ชอปปี้ ติ๊กต่อก เป็นต้น" at bounding box center [210, 119] width 173 height 17
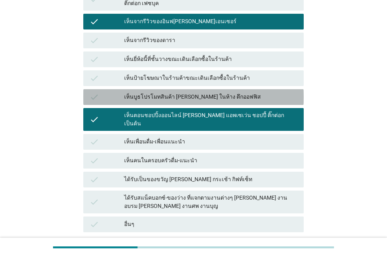
click at [184, 94] on div "เห็นบูธโปรโมทสินค้า [PERSON_NAME] ในห้าง ตึกออฟฟิส" at bounding box center [210, 96] width 173 height 9
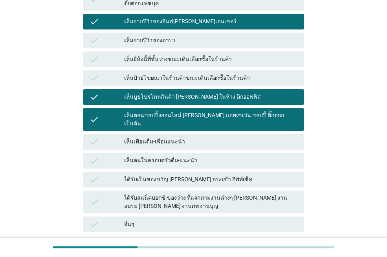
click at [190, 92] on div "เห็นบูธโปรโมทสินค้า [PERSON_NAME] ในห้าง ตึกออฟฟิส" at bounding box center [210, 96] width 173 height 9
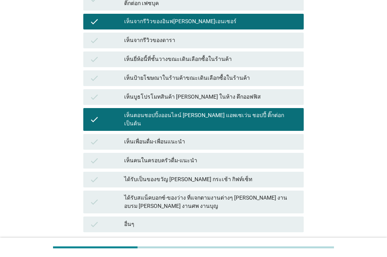
scroll to position [215, 0]
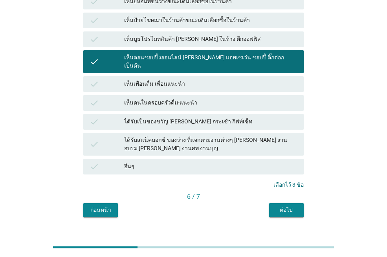
click at [288, 203] on button "ต่อไป" at bounding box center [286, 210] width 35 height 14
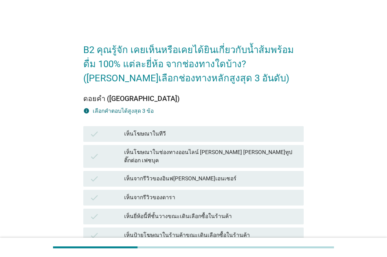
click at [165, 135] on div "เห็นโฆษณาในทีวี" at bounding box center [210, 133] width 173 height 9
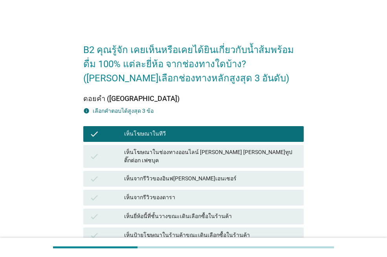
click at [168, 174] on div "เห็นจากรีวิวของอินฟ[PERSON_NAME]เอนเซอร์" at bounding box center [210, 178] width 173 height 9
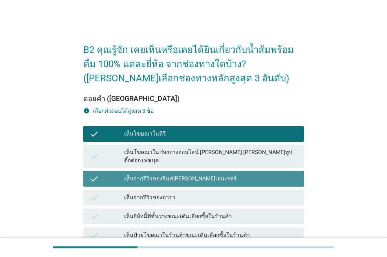
click at [168, 193] on div "เห็นจากรีวิวของดารา" at bounding box center [210, 197] width 173 height 9
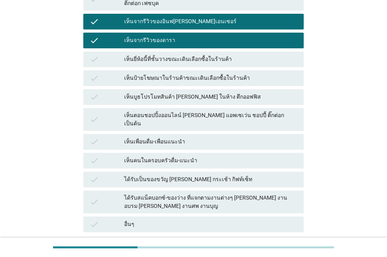
scroll to position [197, 0]
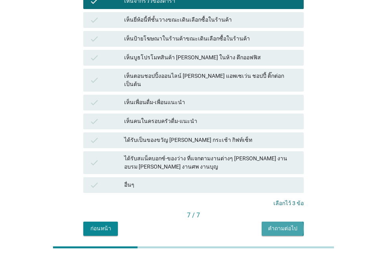
click at [281, 222] on button "คำถามต่อไป" at bounding box center [283, 229] width 42 height 14
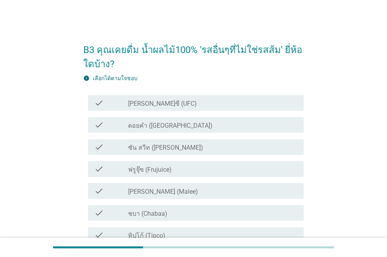
click at [177, 107] on div "check_box_outline_blank [PERSON_NAME]ซี (UFC)" at bounding box center [212, 102] width 169 height 9
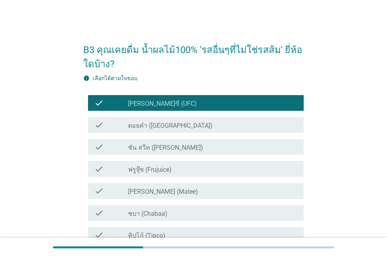
click at [186, 132] on div "check check_box_outline_blank ดอยคำ (Doi-Khham)" at bounding box center [196, 125] width 216 height 16
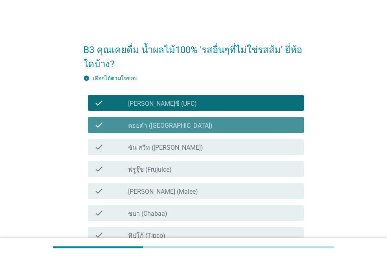
click at [186, 144] on div "check_box_outline_blank ซัน สวีท (Sun sweet)" at bounding box center [212, 146] width 169 height 9
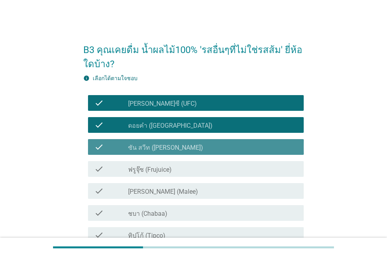
click at [182, 171] on div "check_box_outline_blank ฟรูจุ๊ซ (Frujuice)" at bounding box center [212, 168] width 169 height 9
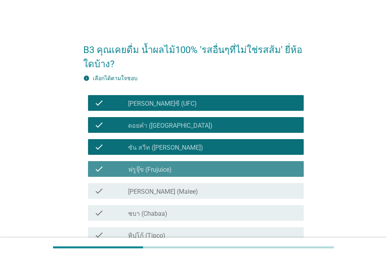
click at [187, 189] on div "check_box_outline_blank [PERSON_NAME] (Malee)" at bounding box center [212, 190] width 169 height 9
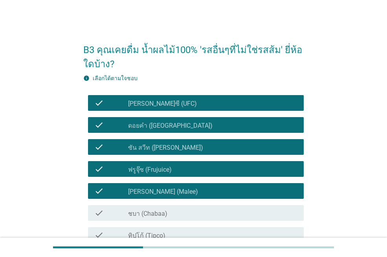
scroll to position [118, 0]
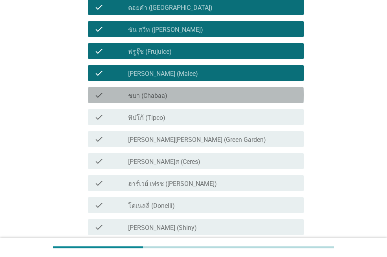
click at [171, 99] on div "check_box_outline_blank ชบา (Chabaa)" at bounding box center [212, 94] width 169 height 9
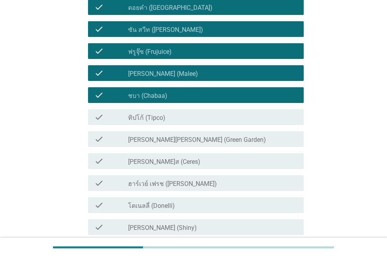
click at [190, 122] on div "check_box_outline_blank ทิปโก้ (Tipco)" at bounding box center [212, 116] width 169 height 9
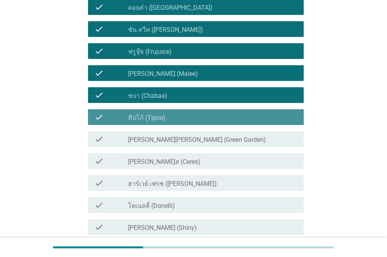
click at [203, 140] on div "check_box_outline_blank [PERSON_NAME][PERSON_NAME] (Green Garden)" at bounding box center [212, 138] width 169 height 9
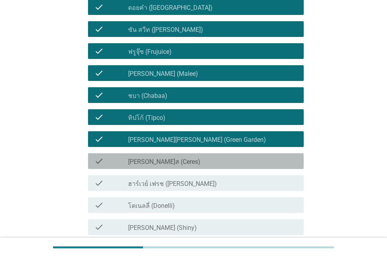
click at [208, 162] on div "check_box_outline_blank [PERSON_NAME]ส (Ceres)" at bounding box center [212, 161] width 169 height 9
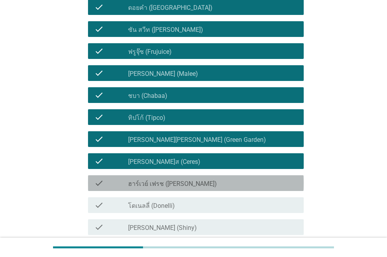
click at [214, 182] on div "check_box_outline_blank ฮาร์เวย์ เฟรช ([PERSON_NAME])" at bounding box center [212, 183] width 169 height 9
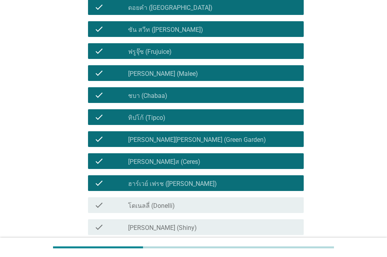
click at [215, 196] on div "check check_box_outline_blank โดเนลลี่ (Donelli)" at bounding box center [193, 205] width 221 height 22
click at [214, 214] on div "check check_box_outline_blank โดเนลลี่ (Donelli)" at bounding box center [193, 205] width 221 height 22
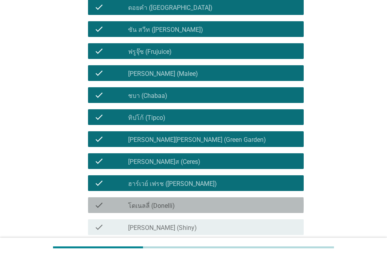
click at [212, 208] on div "check_box_outline_blank โดเนลลี่ (Donelli)" at bounding box center [212, 205] width 169 height 9
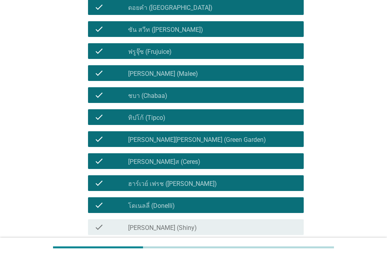
scroll to position [197, 0]
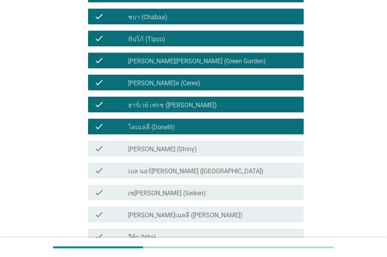
click at [194, 152] on div "check_box_outline_blank [PERSON_NAME] (Shiny)" at bounding box center [212, 148] width 169 height 9
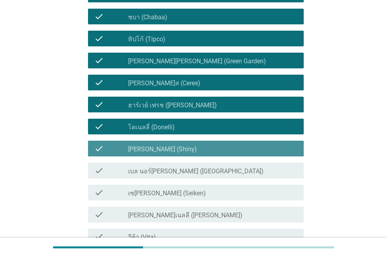
click at [204, 171] on label "เบล นอร์[PERSON_NAME] ([GEOGRAPHIC_DATA])" at bounding box center [196, 172] width 136 height 8
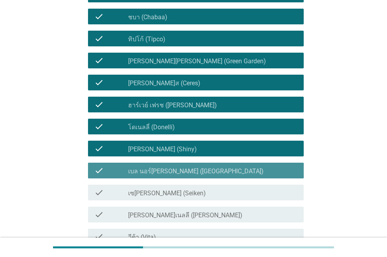
click at [204, 183] on div "check check_box_outline_blank เซ[PERSON_NAME] (Seiken)" at bounding box center [193, 193] width 221 height 22
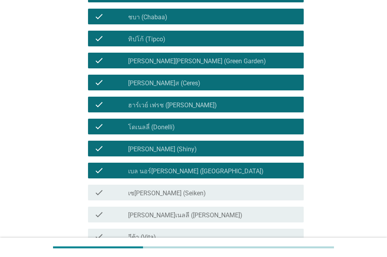
click at [204, 196] on div "check_box_outline_blank เซ[PERSON_NAME] (Seiken)" at bounding box center [212, 192] width 169 height 9
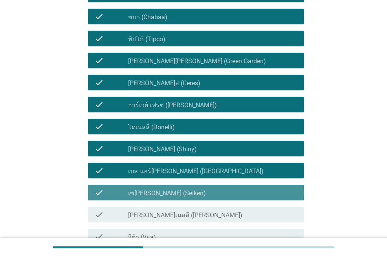
click at [204, 208] on div "check check_box_outline_blank [PERSON_NAME]เนลลี ([PERSON_NAME])" at bounding box center [196, 215] width 216 height 16
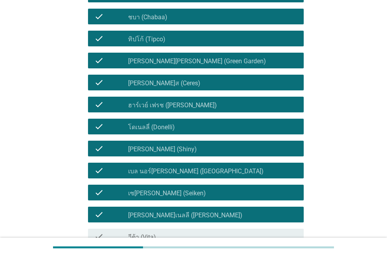
scroll to position [298, 0]
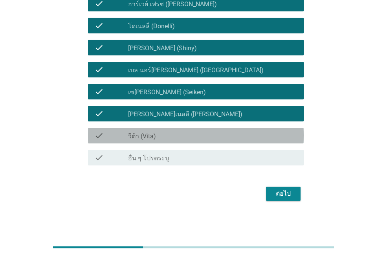
click at [168, 141] on div "check check_box_outline_blank วีต้า (Vita)" at bounding box center [196, 136] width 216 height 16
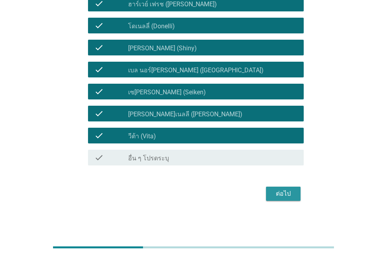
click at [277, 191] on div "ต่อไป" at bounding box center [284, 193] width 22 height 9
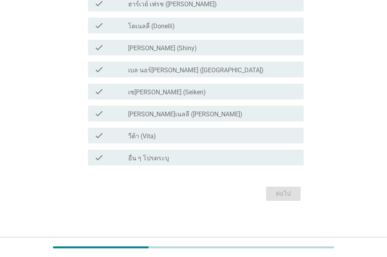
scroll to position [0, 0]
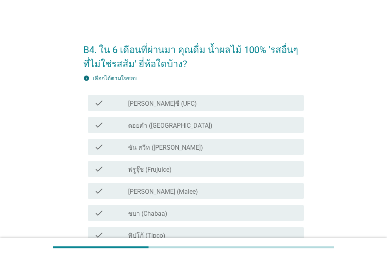
click at [186, 113] on div "check check_box_outline_blank [PERSON_NAME]ซี (UFC)" at bounding box center [193, 103] width 221 height 22
click at [183, 104] on div "check_box_outline_blank [PERSON_NAME]ซี (UFC)" at bounding box center [212, 102] width 169 height 9
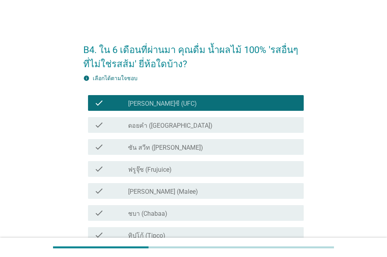
click at [196, 127] on div "check_box_outline_blank ดอยคำ (Doi-Khham)" at bounding box center [212, 124] width 169 height 9
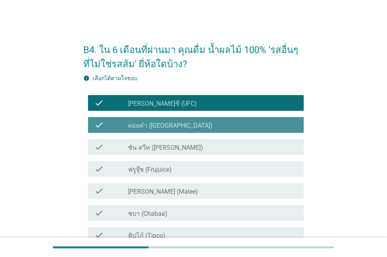
click at [193, 148] on div "check_box_outline_blank ซัน สวีท (Sun sweet)" at bounding box center [212, 146] width 169 height 9
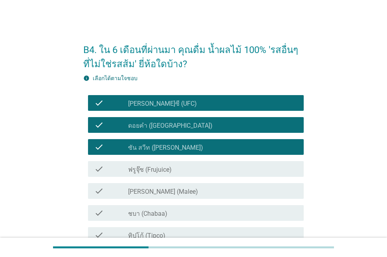
click at [192, 165] on div "check_box_outline_blank ฟรูจุ๊ซ (Frujuice)" at bounding box center [212, 168] width 169 height 9
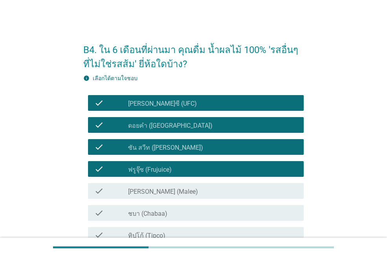
click at [195, 188] on div "check_box_outline_blank [PERSON_NAME] (Malee)" at bounding box center [212, 190] width 169 height 9
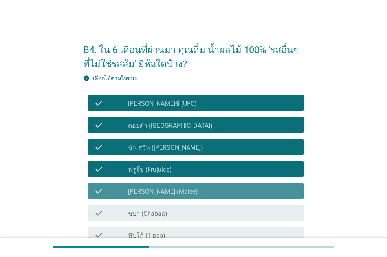
scroll to position [157, 0]
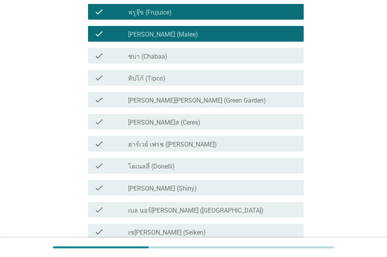
click at [181, 207] on label "เบล นอร์[PERSON_NAME] ([GEOGRAPHIC_DATA])" at bounding box center [196, 211] width 136 height 8
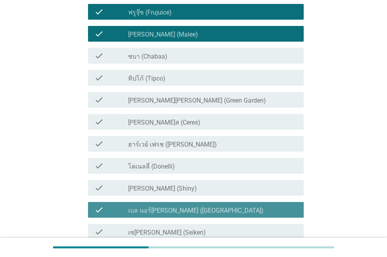
click at [167, 182] on div "check check_box_outline_blank [PERSON_NAME] (Shiny)" at bounding box center [196, 188] width 216 height 16
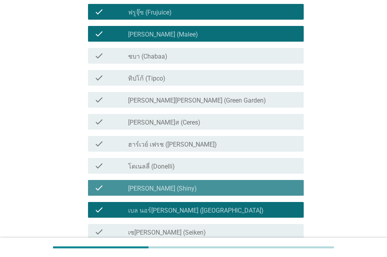
click at [160, 162] on div "check_box_outline_blank โดเนลลี่ (Donelli)" at bounding box center [212, 165] width 169 height 9
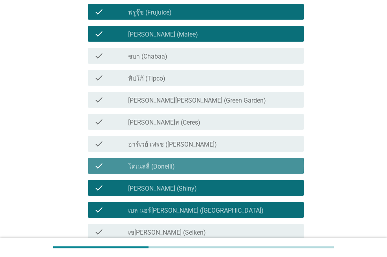
click at [158, 147] on label "ฮาร์เวย์ เฟรช ([PERSON_NAME])" at bounding box center [172, 145] width 89 height 8
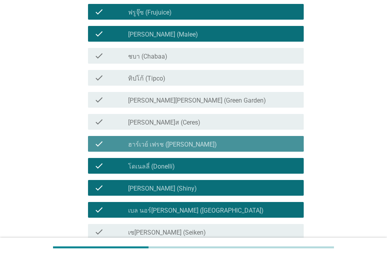
click at [155, 133] on div "check check_box ฮาร์เวย์ เฟรช ([PERSON_NAME])" at bounding box center [193, 144] width 221 height 22
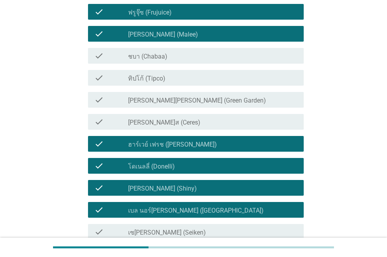
click at [153, 120] on label "[PERSON_NAME]ส (Ceres)" at bounding box center [164, 123] width 72 height 8
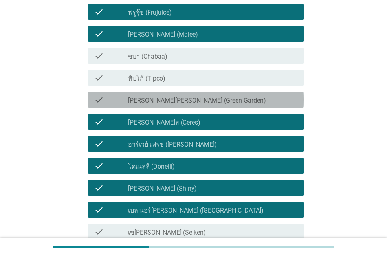
drag, startPoint x: 153, startPoint y: 103, endPoint x: 152, endPoint y: 89, distance: 13.4
click at [152, 101] on label "[PERSON_NAME][PERSON_NAME] (Green Garden)" at bounding box center [197, 101] width 138 height 8
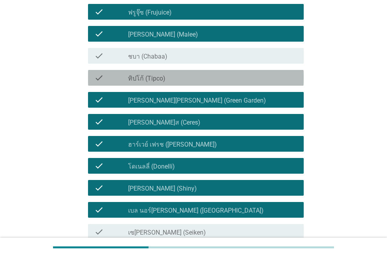
drag, startPoint x: 151, startPoint y: 85, endPoint x: 151, endPoint y: 78, distance: 7.5
click at [151, 84] on div "check check_box_outline_blank ทิปโก้ (Tipco)" at bounding box center [196, 78] width 216 height 16
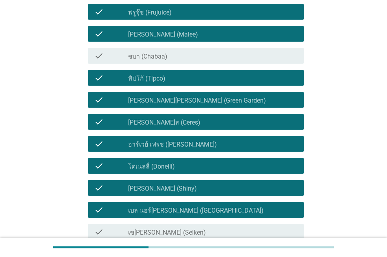
click at [152, 63] on div "check check_box_outline_blank ชบา (Chabaa)" at bounding box center [196, 56] width 216 height 16
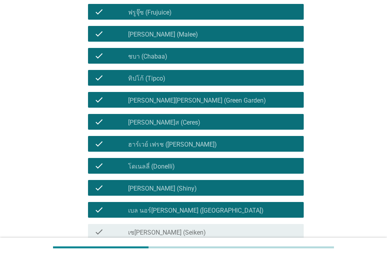
scroll to position [275, 0]
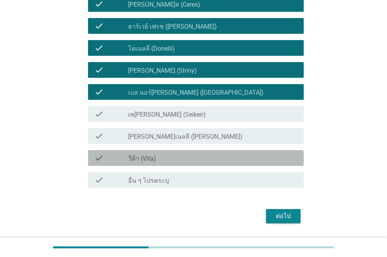
drag, startPoint x: 161, startPoint y: 158, endPoint x: 161, endPoint y: 137, distance: 21.2
click at [161, 157] on div "check_box_outline_blank วีต้า (Vita)" at bounding box center [212, 157] width 169 height 9
click at [161, 137] on label "[PERSON_NAME]เนลลี ([PERSON_NAME])" at bounding box center [185, 137] width 114 height 8
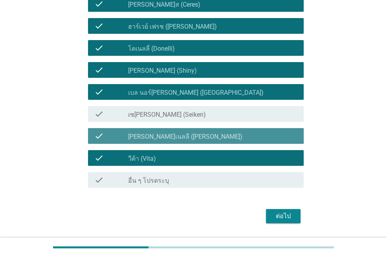
click at [161, 105] on div "check check_box_outline_blank เซ[PERSON_NAME] (Seiken)" at bounding box center [193, 114] width 221 height 22
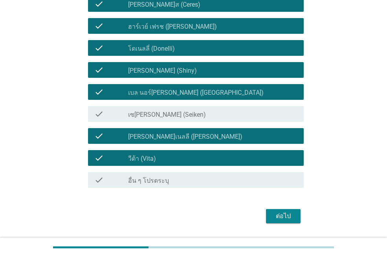
click at [202, 120] on div "check check_box_outline_blank เซ[PERSON_NAME] (Seiken)" at bounding box center [196, 114] width 216 height 16
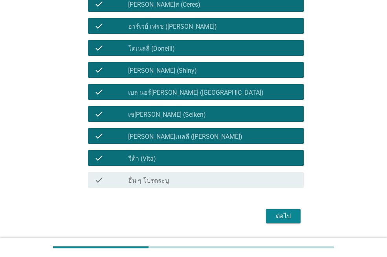
click at [284, 218] on div "ต่อไป" at bounding box center [284, 216] width 22 height 9
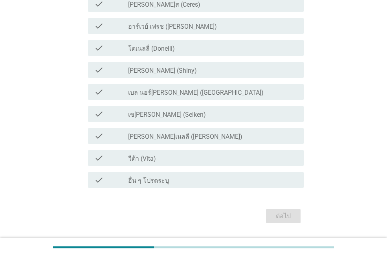
scroll to position [0, 0]
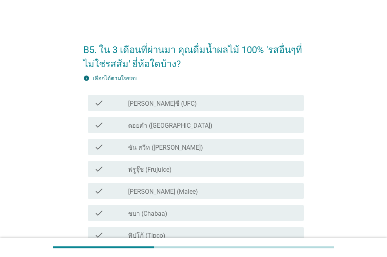
click at [164, 105] on label "[PERSON_NAME]ซี (UFC)" at bounding box center [162, 104] width 69 height 8
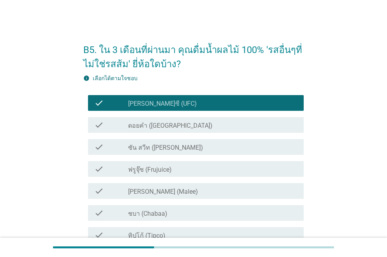
click at [191, 148] on div "check_box_outline_blank ซัน สวีท (Sun sweet)" at bounding box center [212, 146] width 169 height 9
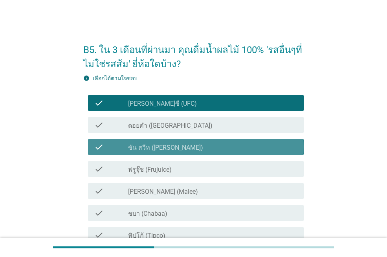
scroll to position [79, 0]
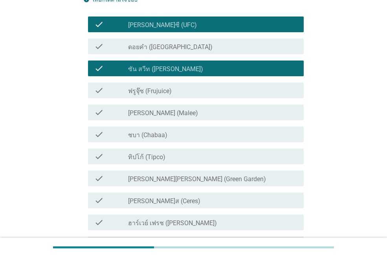
click at [181, 90] on div "check_box_outline_blank ฟรูจุ๊ซ (Frujuice)" at bounding box center [212, 90] width 169 height 9
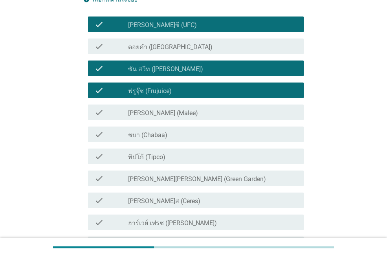
click at [201, 139] on div "check_box_outline_blank ชบา (Chabaa)" at bounding box center [212, 134] width 169 height 9
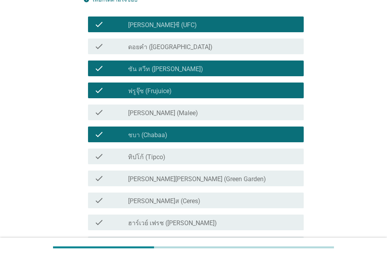
click at [190, 119] on div "check check_box_outline_blank [PERSON_NAME] (Malee)" at bounding box center [196, 113] width 216 height 16
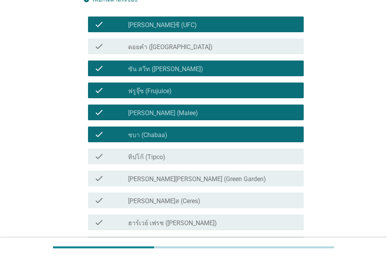
click at [197, 162] on div "check check_box_outline_blank ทิปโก้ (Tipco)" at bounding box center [196, 157] width 216 height 16
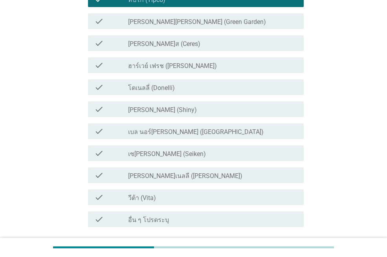
scroll to position [258, 0]
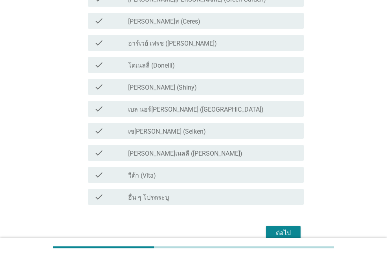
click at [208, 176] on div "check_box_outline_blank วีต้า (Vita)" at bounding box center [212, 174] width 169 height 9
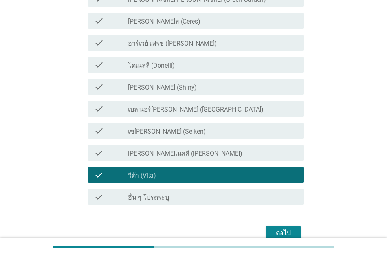
click at [279, 232] on div "ต่อไป" at bounding box center [284, 232] width 22 height 9
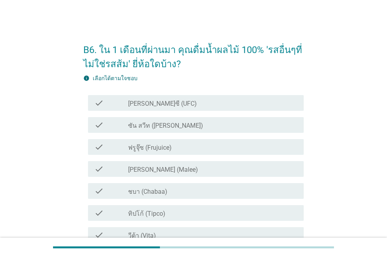
click at [174, 106] on div "check_box [PERSON_NAME]ซี (UFC)" at bounding box center [212, 102] width 169 height 9
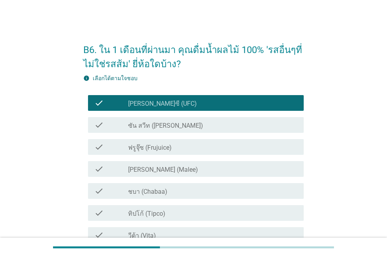
click at [186, 127] on div "check_box ซัน สวีท (Sun sweet)" at bounding box center [212, 124] width 169 height 9
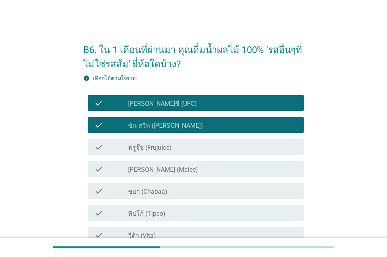
click at [190, 151] on div "check_box ฟรูจุ๊ซ (Frujuice)" at bounding box center [212, 146] width 169 height 9
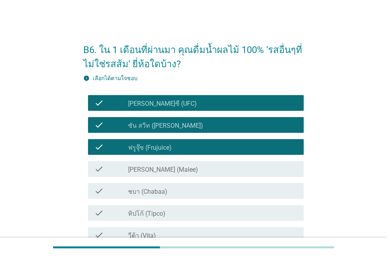
click at [208, 194] on div "check_box ชบา (Chabaa)" at bounding box center [212, 190] width 169 height 9
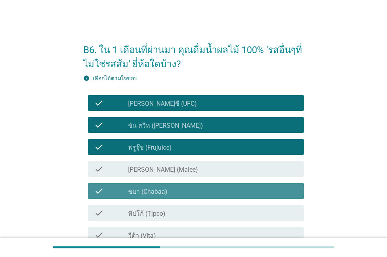
click at [202, 174] on div "check check_box [PERSON_NAME] (Malee)" at bounding box center [196, 169] width 216 height 16
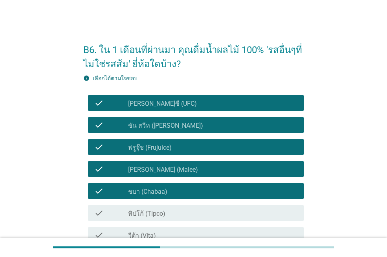
scroll to position [99, 0]
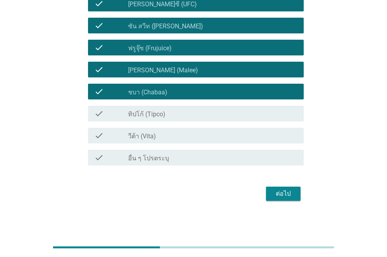
click at [287, 193] on div "ต่อไป" at bounding box center [284, 193] width 22 height 9
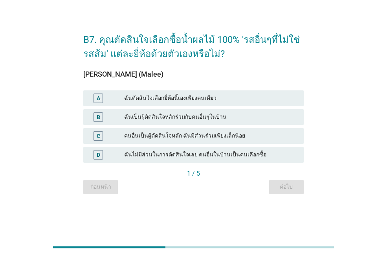
scroll to position [0, 0]
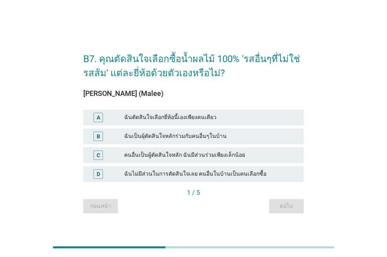
click at [198, 118] on div "ฉันตัดสินใจเลือกยี่ห้อนี้เองเพียงคนเดียว" at bounding box center [210, 117] width 173 height 9
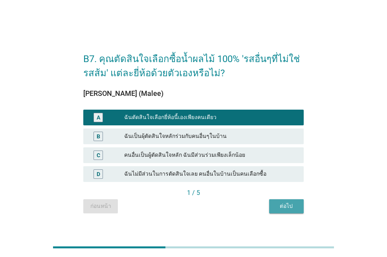
click at [280, 203] on div "ต่อไป" at bounding box center [287, 206] width 22 height 8
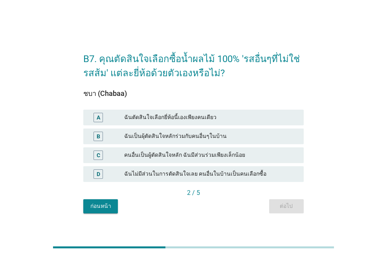
click at [199, 113] on div "ฉันตัดสินใจเลือกยี่ห้อนี้เองเพียงคนเดียว" at bounding box center [210, 117] width 173 height 9
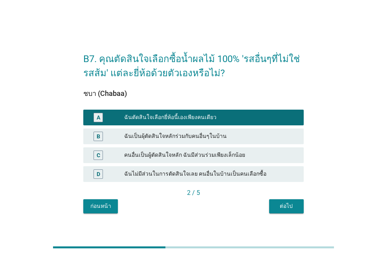
click at [284, 206] on div "ต่อไป" at bounding box center [287, 206] width 22 height 8
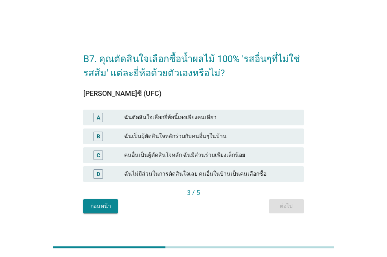
click at [194, 123] on div "A ฉันตัดสินใจเลือกยี่ห้อนี้เองเพียงคนเดียว" at bounding box center [193, 118] width 221 height 16
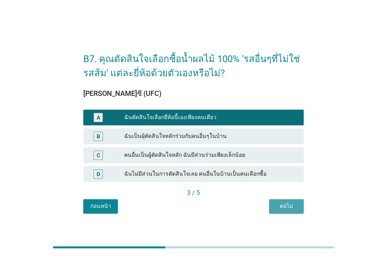
click at [288, 208] on div "ต่อไป" at bounding box center [287, 206] width 22 height 8
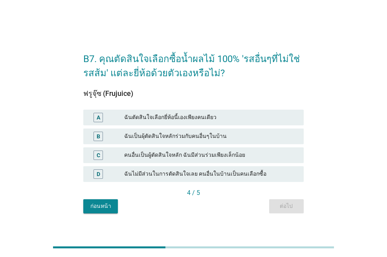
click at [195, 118] on div "ฉันตัดสินใจเลือกยี่ห้อนี้เองเพียงคนเดียว" at bounding box center [210, 117] width 173 height 9
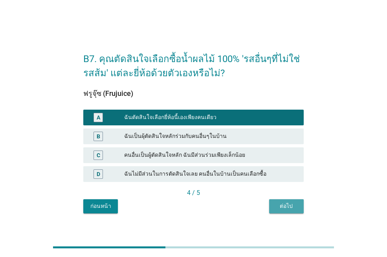
click at [282, 204] on div "ต่อไป" at bounding box center [287, 206] width 22 height 8
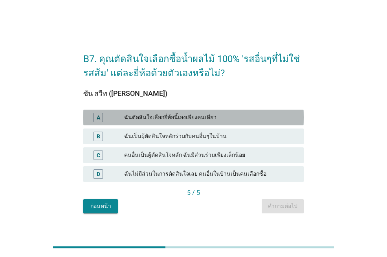
click at [192, 117] on div "ฉันตัดสินใจเลือกยี่ห้อนี้เองเพียงคนเดียว" at bounding box center [210, 117] width 173 height 9
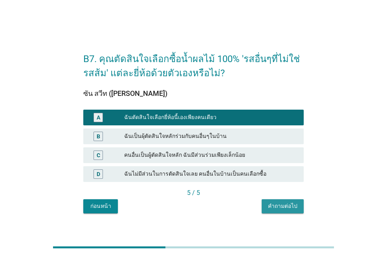
click at [280, 212] on button "คำถามต่อไป" at bounding box center [283, 206] width 42 height 14
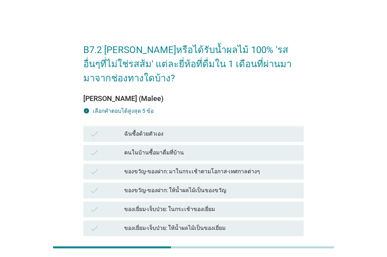
click at [171, 135] on div "ฉันซื้อด้วยตัวเอง" at bounding box center [210, 133] width 173 height 9
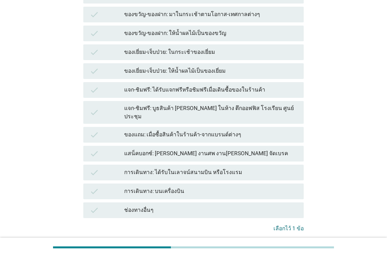
scroll to position [208, 0]
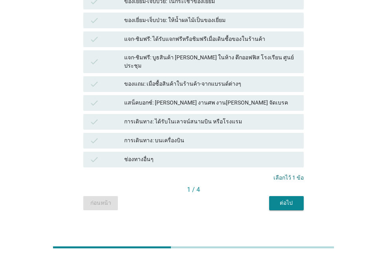
click at [290, 199] on div "ต่อไป" at bounding box center [287, 203] width 22 height 8
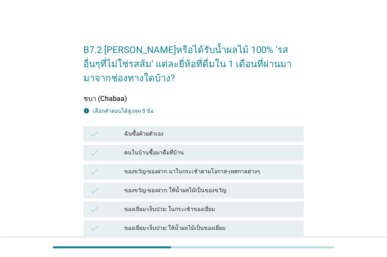
click at [169, 133] on div "ฉันซื้อด้วยตัวเอง" at bounding box center [210, 133] width 173 height 9
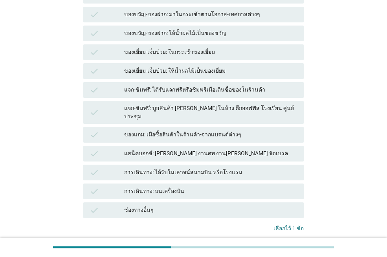
scroll to position [208, 0]
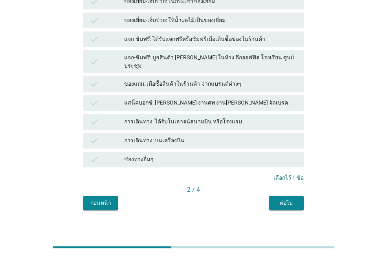
click at [290, 199] on div "ต่อไป" at bounding box center [287, 203] width 22 height 8
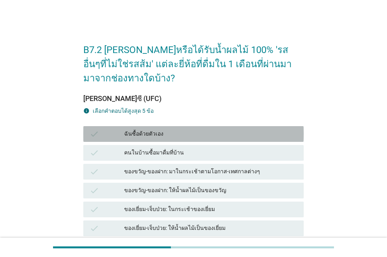
click at [174, 132] on div "ฉันซื้อด้วยตัวเอง" at bounding box center [210, 133] width 173 height 9
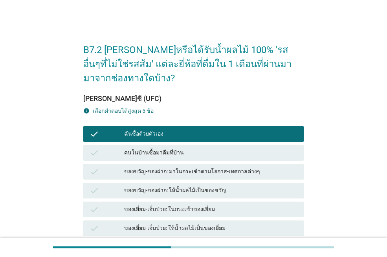
scroll to position [197, 0]
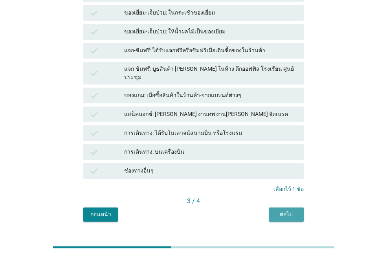
click at [293, 210] on div "ต่อไป" at bounding box center [287, 214] width 22 height 8
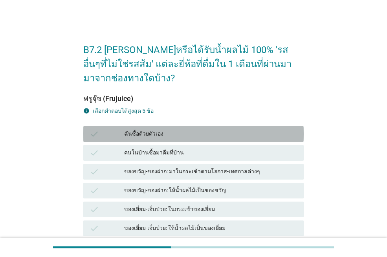
click at [194, 138] on div "ฉันซื้อด้วยตัวเอง" at bounding box center [210, 133] width 173 height 9
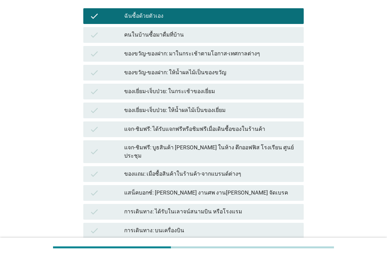
scroll to position [208, 0]
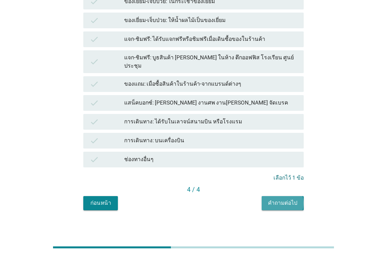
click at [287, 199] on div "คำถามต่อไป" at bounding box center [282, 203] width 29 height 8
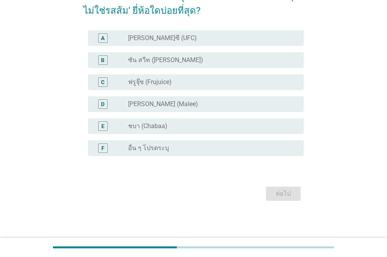
scroll to position [0, 0]
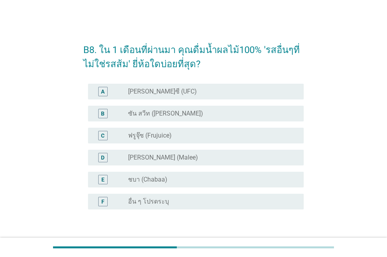
click at [187, 117] on div "radio_button_unchecked ซัน สวีท (Sun sweet)" at bounding box center [209, 114] width 163 height 8
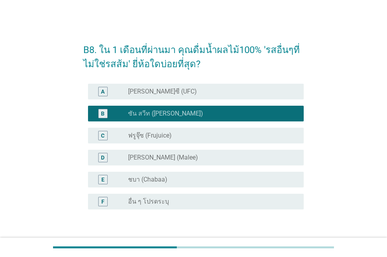
scroll to position [53, 0]
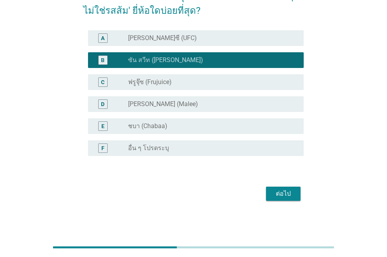
click at [128, 88] on div "C radio_button_unchecked ฟรูจุ๊ซ (Frujuice)" at bounding box center [196, 82] width 216 height 16
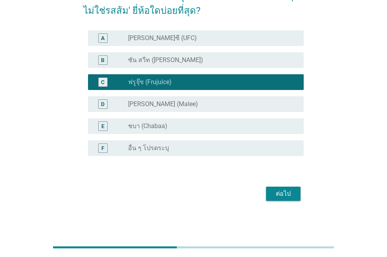
click at [148, 57] on label "ซัน สวีท ([PERSON_NAME])" at bounding box center [165, 60] width 75 height 8
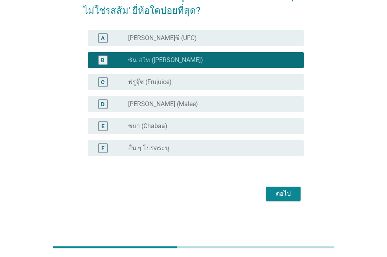
click at [296, 193] on button "ต่อไป" at bounding box center [283, 194] width 35 height 14
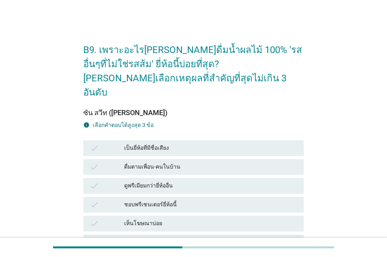
click at [168, 144] on div "เป็นยี่ห้อที่มีชื่อเสียง" at bounding box center [210, 148] width 173 height 9
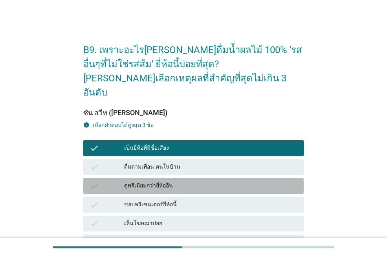
click at [197, 181] on div "ดูพรีเมียมกว่ายี่ห้ออื่น" at bounding box center [210, 185] width 173 height 9
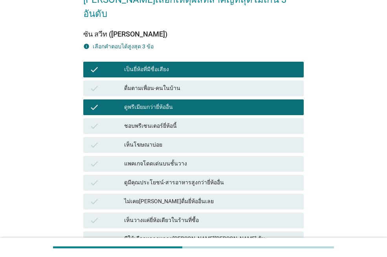
scroll to position [118, 0]
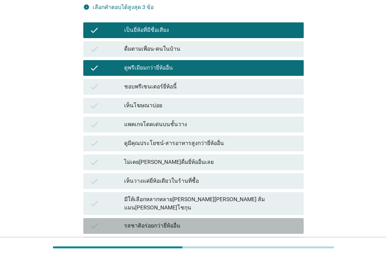
click at [212, 221] on div "รสชาติอร่อยกว่ายี่ห้ออื่น" at bounding box center [210, 225] width 173 height 9
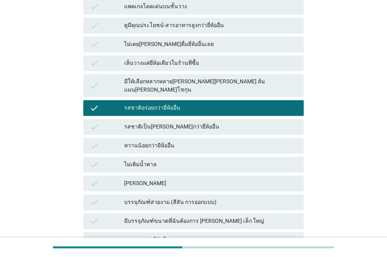
scroll to position [315, 0]
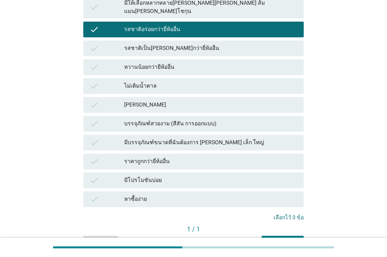
click at [281, 239] on div "คำถามต่อไป" at bounding box center [282, 243] width 29 height 8
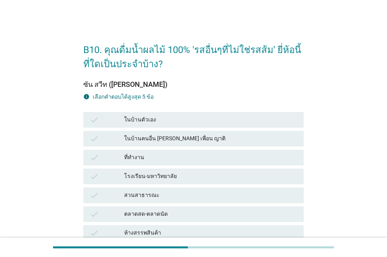
click at [179, 122] on div "ในบ้านตัวเอง" at bounding box center [210, 119] width 173 height 9
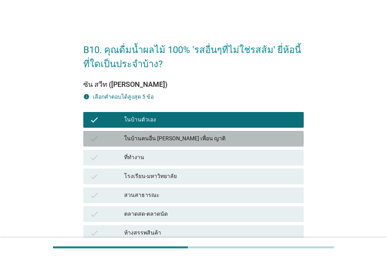
click at [192, 140] on div "ในบ้านคนอื่น [PERSON_NAME] เพื่อน ญาติ" at bounding box center [210, 138] width 173 height 9
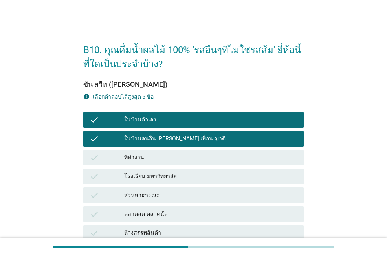
click at [192, 160] on div "ที่ทำงาน" at bounding box center [210, 157] width 173 height 9
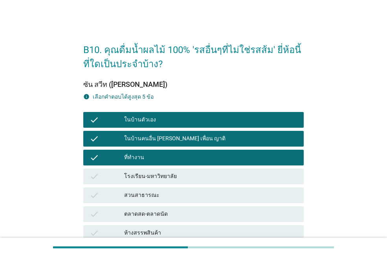
click at [201, 195] on div "สวนสาธารณะ" at bounding box center [210, 195] width 173 height 9
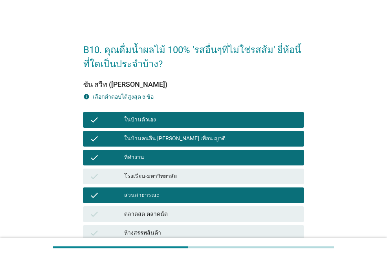
scroll to position [118, 0]
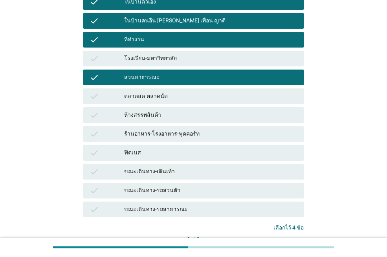
click at [196, 207] on div "ขณะเดินทาง-รถสาธารณะ" at bounding box center [210, 209] width 173 height 9
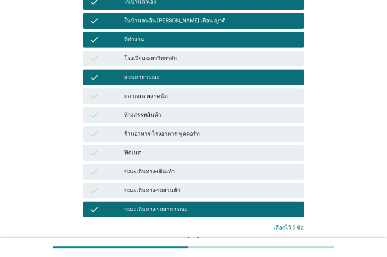
scroll to position [175, 0]
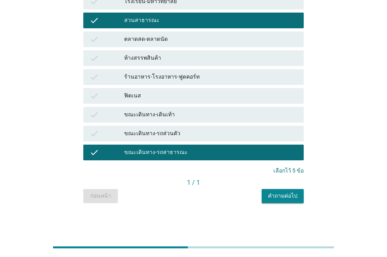
click at [275, 193] on div "คำถามต่อไป" at bounding box center [282, 196] width 29 height 8
click at [275, 193] on div "ก่อนหน้า คำถามต่อไป" at bounding box center [193, 196] width 221 height 14
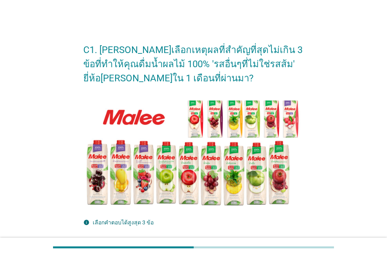
scroll to position [157, 0]
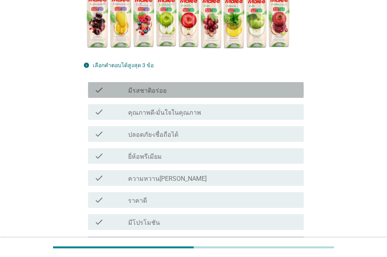
click at [173, 89] on div "check_box_outline_blank มีรสชาติอร่อย" at bounding box center [212, 89] width 169 height 9
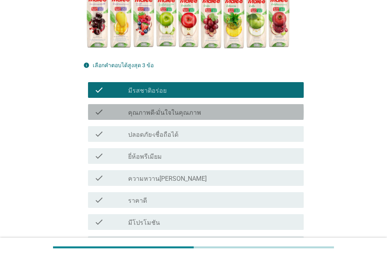
click at [206, 111] on div "check_box_outline_blank คุณภาพดี-มั่นใจในคุณภาพ" at bounding box center [212, 111] width 169 height 9
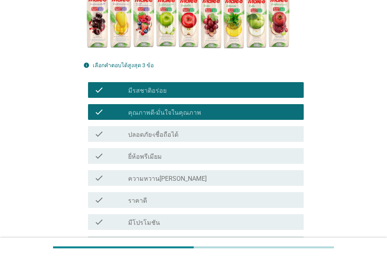
click at [202, 136] on div "check_box_outline_blank ปลอดภัย-เชื่อถือได้" at bounding box center [212, 133] width 169 height 9
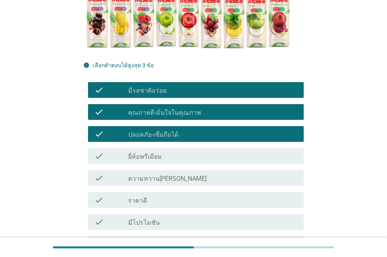
scroll to position [343, 0]
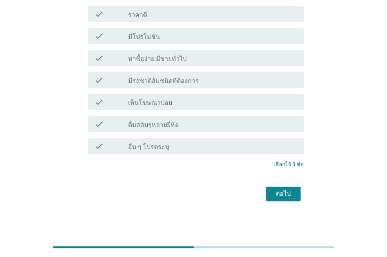
click at [277, 197] on div "ต่อไป" at bounding box center [284, 193] width 22 height 9
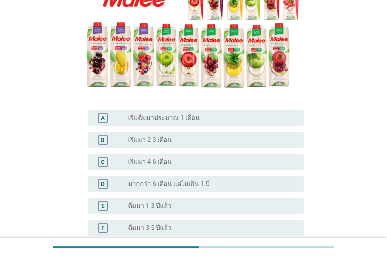
scroll to position [228, 0]
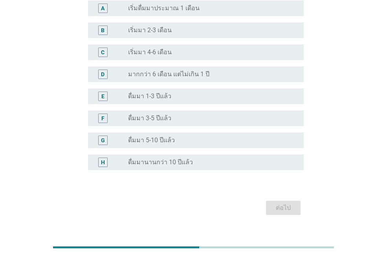
click at [179, 136] on div "radio_button_unchecked ดื่มมา 5-10 ปีแล้ว" at bounding box center [209, 140] width 163 height 8
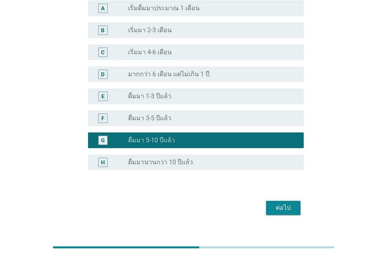
click at [282, 203] on div "ต่อไป" at bounding box center [284, 207] width 22 height 9
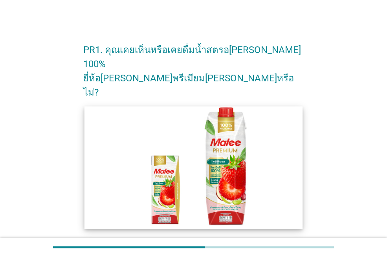
scroll to position [162, 0]
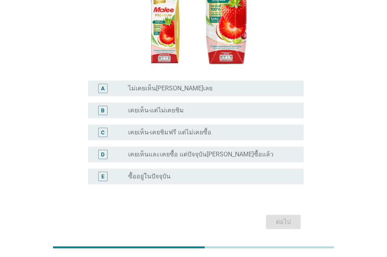
click at [176, 173] on div "radio_button_unchecked ซื้ออยู่ในปัจจุบัน" at bounding box center [209, 177] width 163 height 8
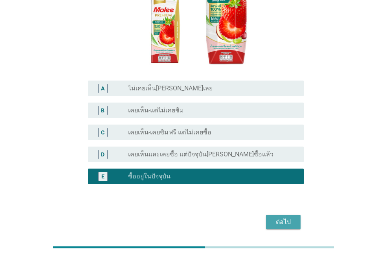
click at [279, 217] on div "ต่อไป" at bounding box center [284, 221] width 22 height 9
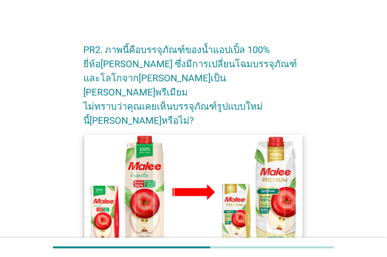
scroll to position [157, 0]
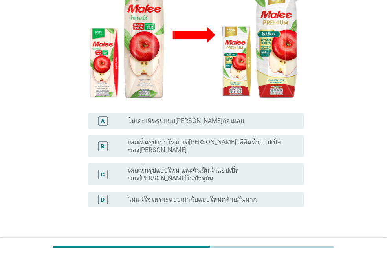
click at [235, 167] on label "เคยเห็นรูปแบบใหม่ และฉันดื่มน้ำแอปเปิ้ลของ[PERSON_NAME]ในปัจจุบัน" at bounding box center [209, 175] width 163 height 16
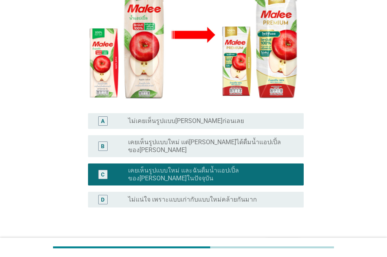
click at [282, 241] on div "ต่อไป" at bounding box center [284, 245] width 22 height 9
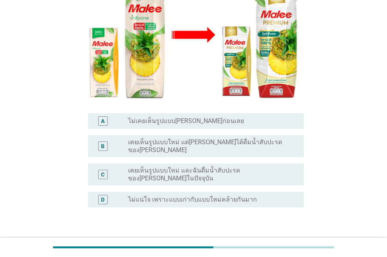
click at [210, 167] on div "radio_button_unchecked เคยเห็นรูปแบบใหม่ และฉันดื่มน้ำสับปะรดของ[PERSON_NAME]ใน…" at bounding box center [212, 175] width 169 height 16
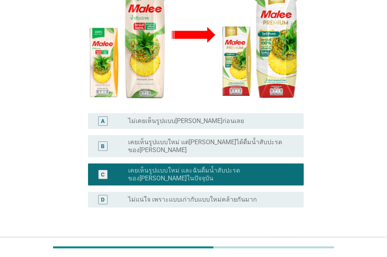
click at [275, 241] on div "ต่อไป" at bounding box center [284, 245] width 22 height 9
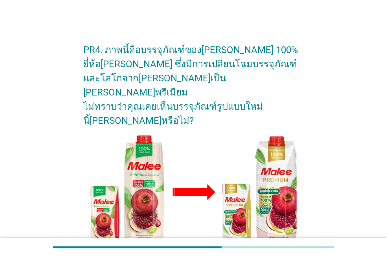
scroll to position [79, 0]
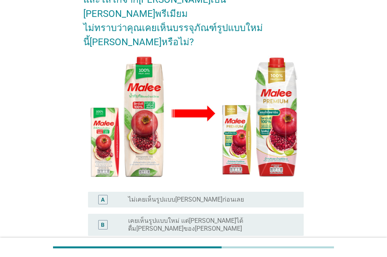
click at [222, 245] on label "เคยเห็นรูปแบบใหม่ และฉันดื่ม[PERSON_NAME]ของ[PERSON_NAME]ในปัจจุบัน" at bounding box center [209, 253] width 163 height 16
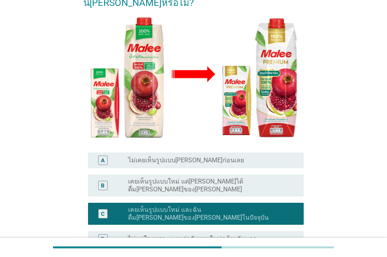
scroll to position [182, 0]
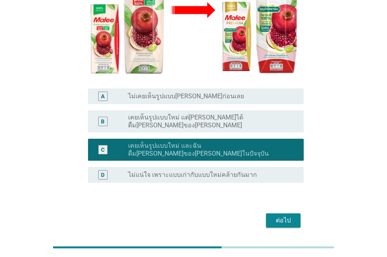
click at [271, 214] on button "ต่อไป" at bounding box center [283, 221] width 35 height 14
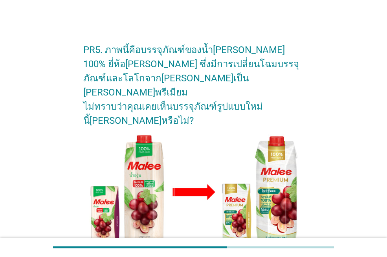
scroll to position [157, 0]
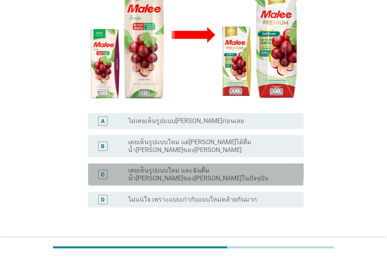
click at [195, 167] on label "เคยเห็นรูปแบบใหม่ และฉันดื่มน้ำ[PERSON_NAME]ของ[PERSON_NAME]ในปัจจุบัน" at bounding box center [209, 175] width 163 height 16
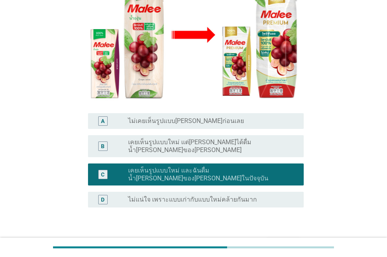
click at [281, 241] on div "ต่อไป" at bounding box center [284, 245] width 22 height 9
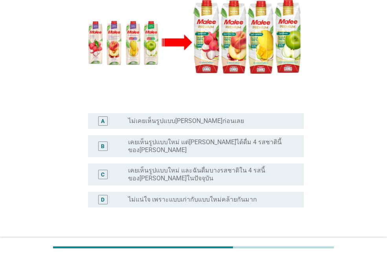
click at [222, 167] on label "เคยเห็นรูปแบบใหม่ และฉันดื่มบางรสชาติใน 4 รสนี้ของ[PERSON_NAME]ในปัจจุบัน" at bounding box center [209, 175] width 163 height 16
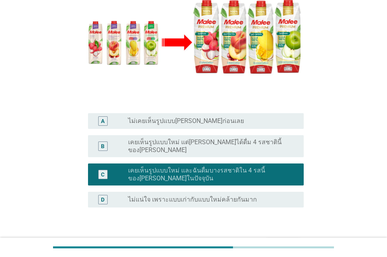
click at [285, 241] on div "ต่อไป" at bounding box center [284, 245] width 22 height 9
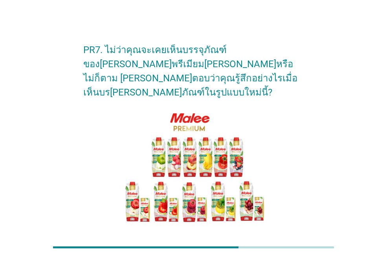
scroll to position [118, 0]
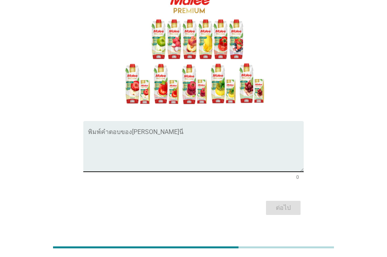
click at [151, 131] on textarea "พิมพ์คำตอบของคุณ ที่นี่" at bounding box center [196, 151] width 216 height 41
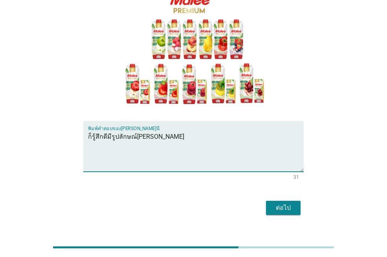
type textarea "ก็รู้สึกดีมีรูปลักษณ์[PERSON_NAME]"
click at [288, 203] on div "ต่อไป" at bounding box center [284, 207] width 22 height 9
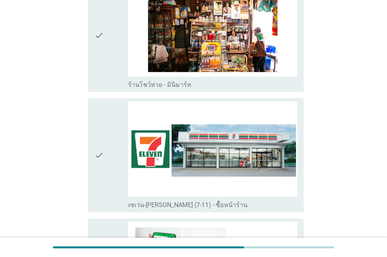
scroll to position [1416, 0]
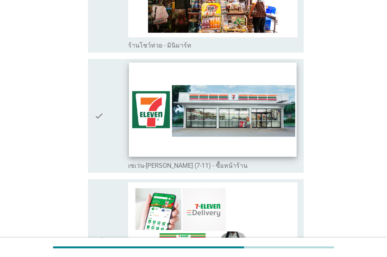
click at [237, 95] on img at bounding box center [213, 110] width 168 height 94
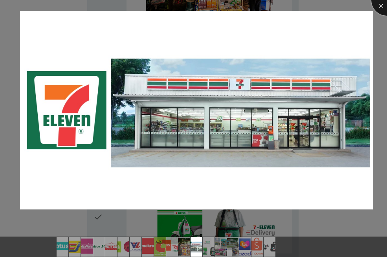
click at [383, 5] on div at bounding box center [387, -1] width 31 height 31
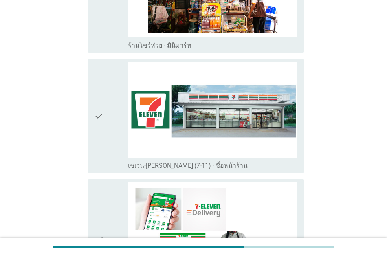
click at [102, 197] on icon "check" at bounding box center [98, 239] width 9 height 115
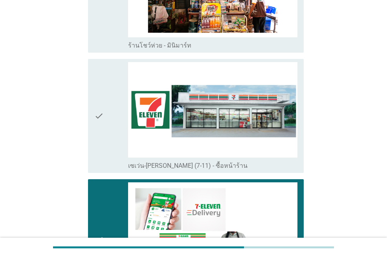
click at [105, 196] on div "check" at bounding box center [111, 239] width 34 height 115
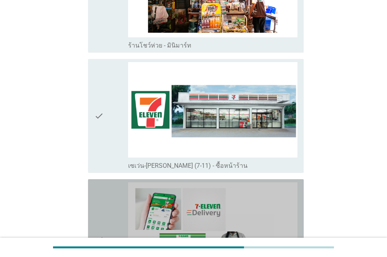
click at [119, 107] on div "check" at bounding box center [111, 115] width 34 height 107
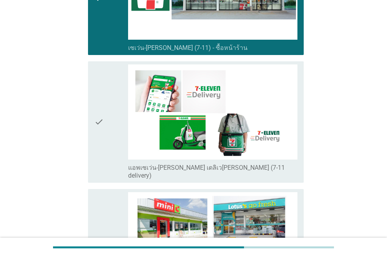
scroll to position [1573, 0]
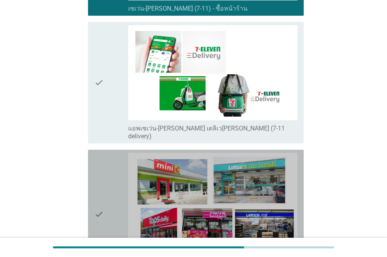
click at [109, 166] on div "check" at bounding box center [111, 214] width 34 height 123
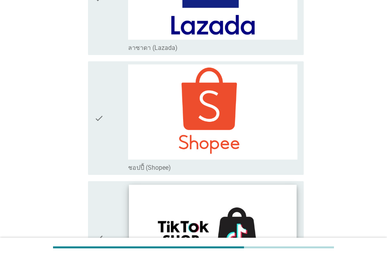
scroll to position [2140, 0]
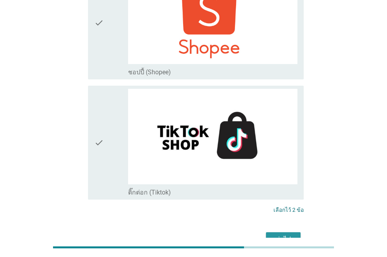
click at [286, 235] on div "ต่อไป" at bounding box center [284, 239] width 22 height 9
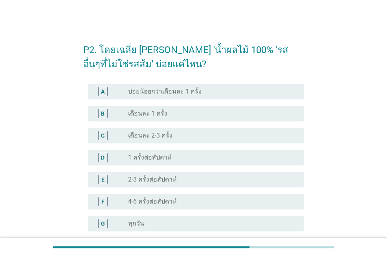
scroll to position [76, 0]
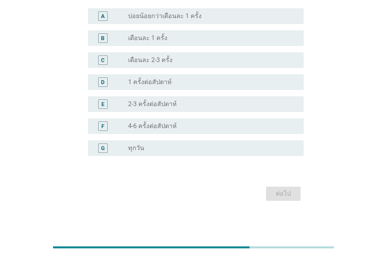
click at [117, 151] on div "G" at bounding box center [111, 148] width 34 height 9
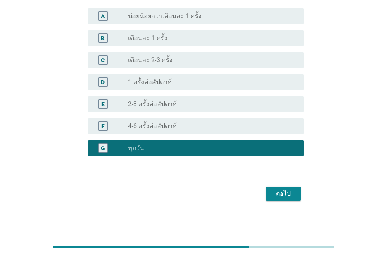
click at [283, 195] on div "ต่อไป" at bounding box center [284, 193] width 22 height 9
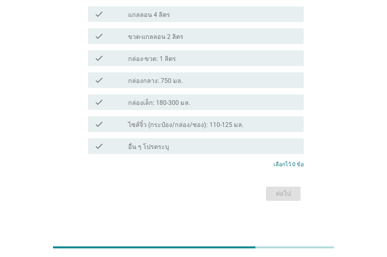
scroll to position [0, 0]
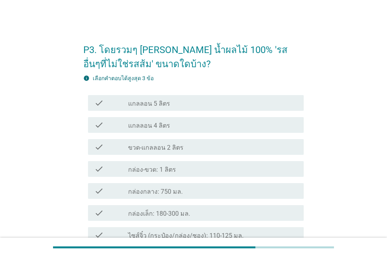
click at [186, 169] on div "check_box_outline_blank กล่อง-ขวด: 1 ลิตร" at bounding box center [212, 168] width 169 height 9
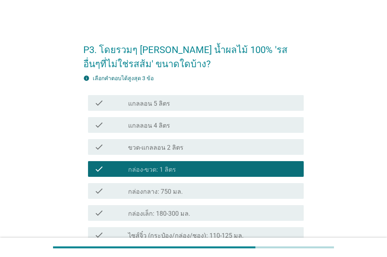
scroll to position [111, 0]
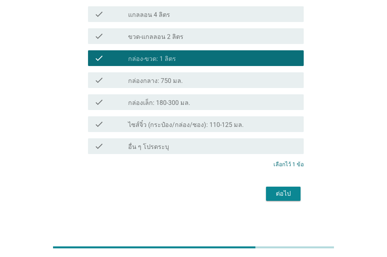
click at [279, 194] on div "ต่อไป" at bounding box center [284, 193] width 22 height 9
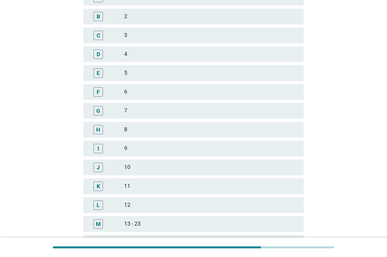
scroll to position [0, 0]
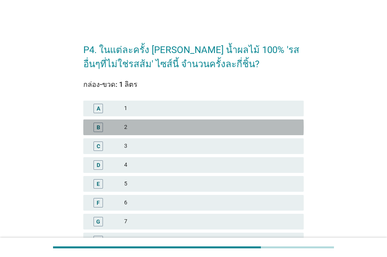
click at [115, 127] on div "B" at bounding box center [107, 127] width 35 height 9
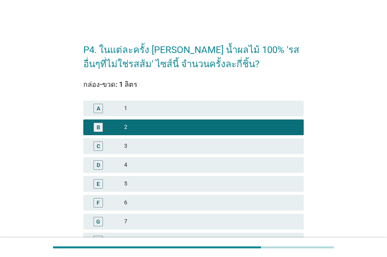
scroll to position [209, 0]
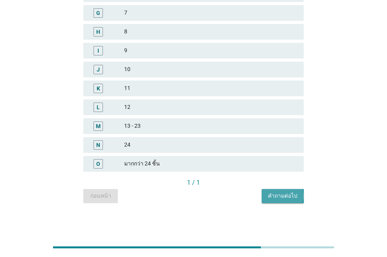
click at [283, 195] on div "คำถามต่อไป" at bounding box center [282, 196] width 29 height 8
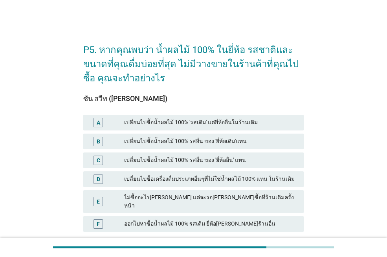
click at [228, 126] on div "เปลี่ยนไปซื้อน้ำผลไม้ 100% 'รสเดิม' แต่ยี่ห้ออื่นในร้านเดิม" at bounding box center [210, 122] width 173 height 9
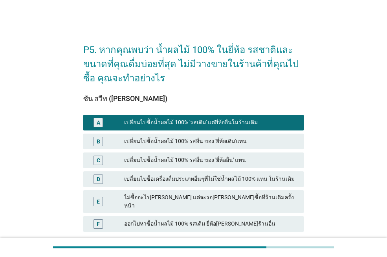
click at [236, 123] on div "เปลี่ยนไปซื้อน้ำผลไม้ 100% 'รสเดิม' แต่ยี่ห้ออื่นในร้านเดิม" at bounding box center [210, 122] width 173 height 9
click at [237, 145] on div "เปลี่ยนไปซื้อน้ำผลไม้ 100% รสอื่น ของ 'ยี่ห้อเดิม'แทน" at bounding box center [210, 141] width 173 height 9
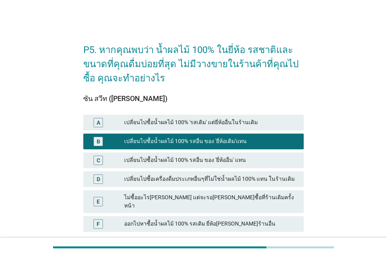
click at [257, 219] on div "ออกไปหาซื้อน้ำผลไม้ 100% รสเดิม ยี่ห้อ[PERSON_NAME]ร้านอื่น" at bounding box center [210, 223] width 173 height 9
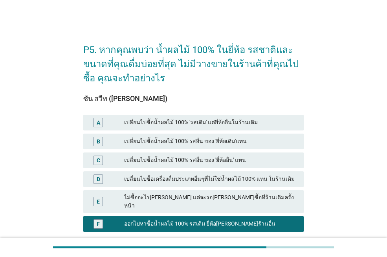
scroll to position [53, 0]
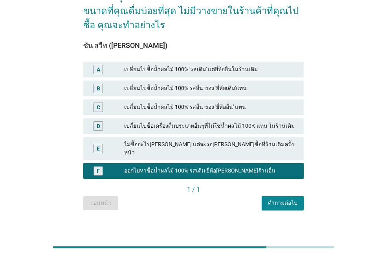
click at [288, 203] on button "คำถามต่อไป" at bounding box center [283, 203] width 42 height 14
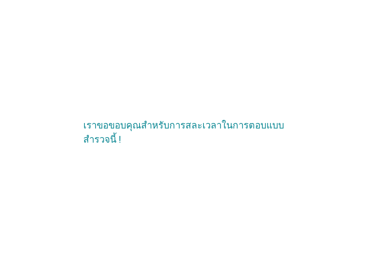
scroll to position [0, 0]
